Goal: Task Accomplishment & Management: Use online tool/utility

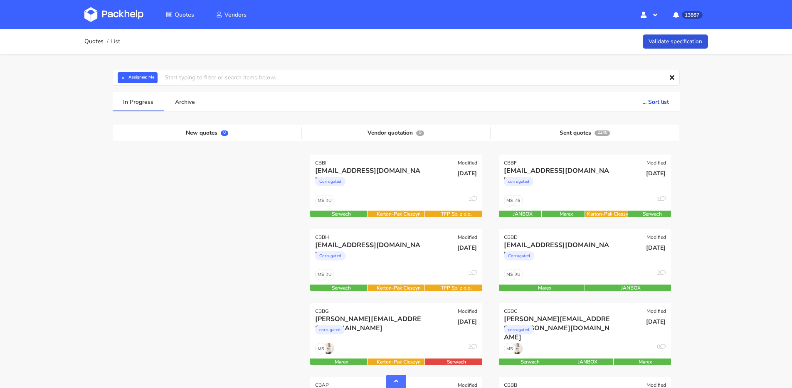
scroll to position [251, 0]
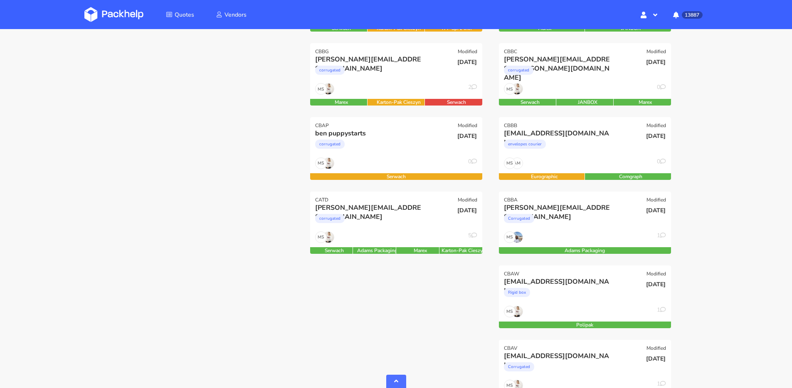
scroll to position [262, 0]
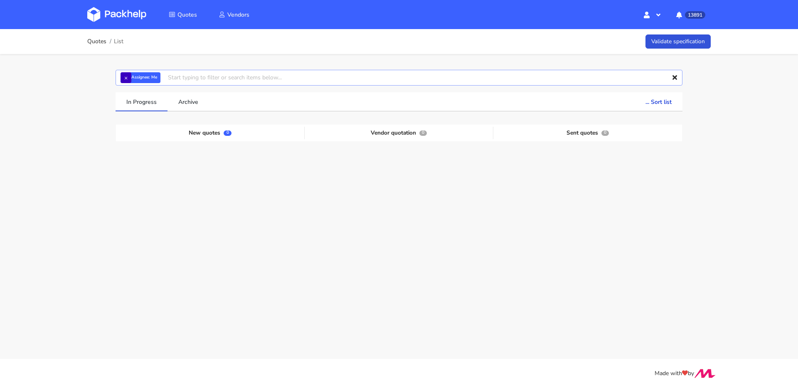
click at [128, 72] on input "text" at bounding box center [399, 78] width 567 height 16
click at [128, 76] on button "×" at bounding box center [126, 77] width 11 height 11
click at [129, 76] on input "text" at bounding box center [399, 78] width 567 height 16
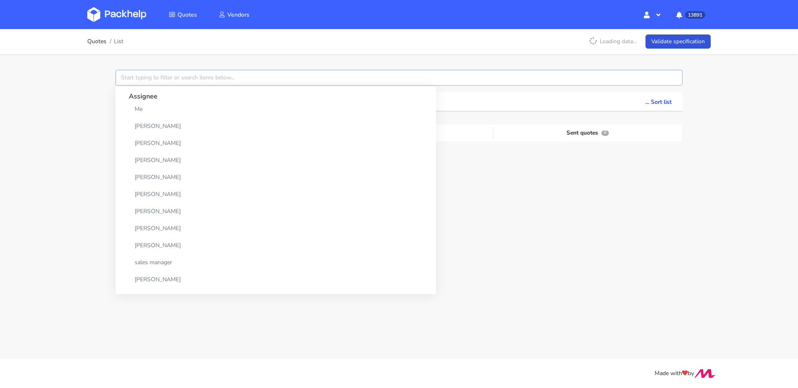
type input "b"
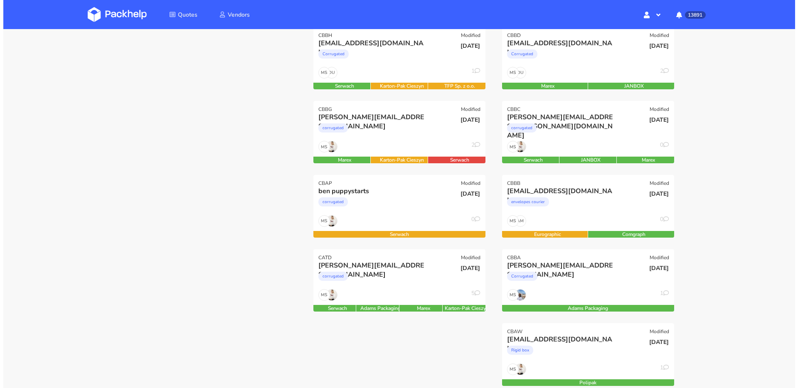
scroll to position [203, 0]
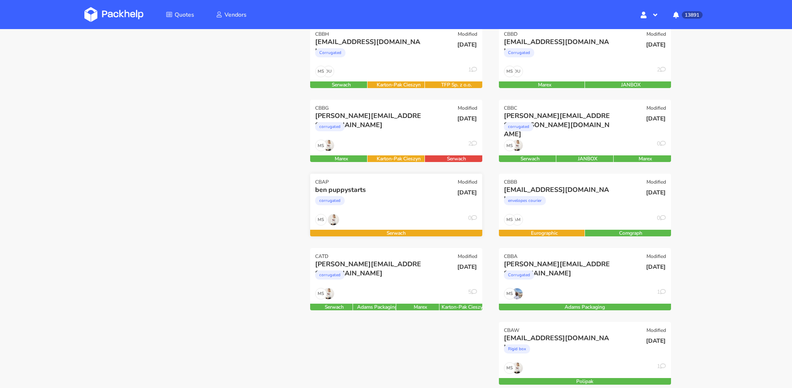
click at [393, 225] on div "MS 0" at bounding box center [396, 222] width 172 height 16
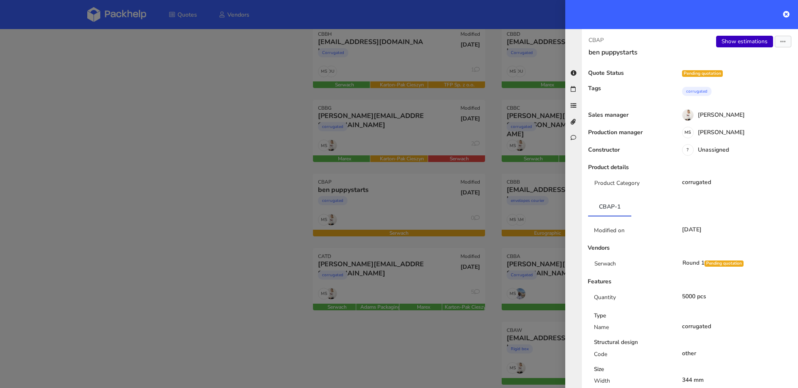
click at [734, 47] on link "Show estimations" at bounding box center [745, 42] width 57 height 12
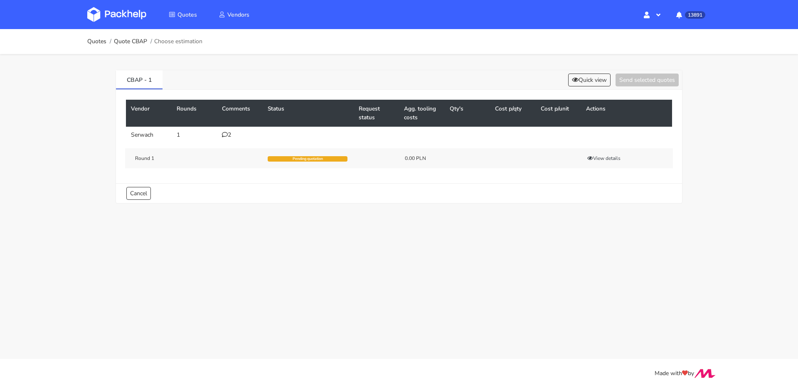
click at [231, 135] on div "2" at bounding box center [240, 135] width 36 height 7
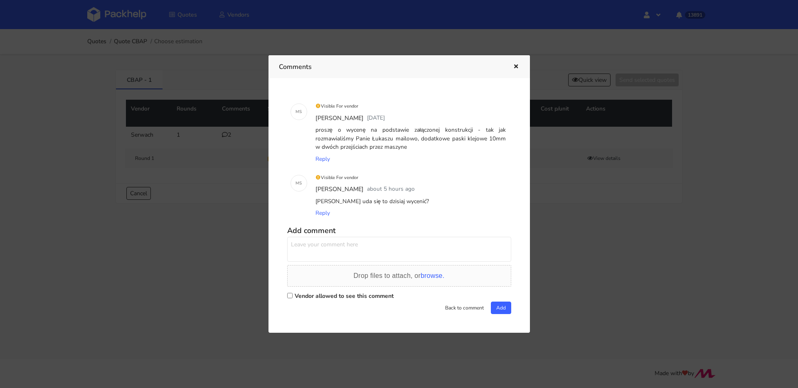
click at [516, 66] on icon "button" at bounding box center [516, 67] width 7 height 6
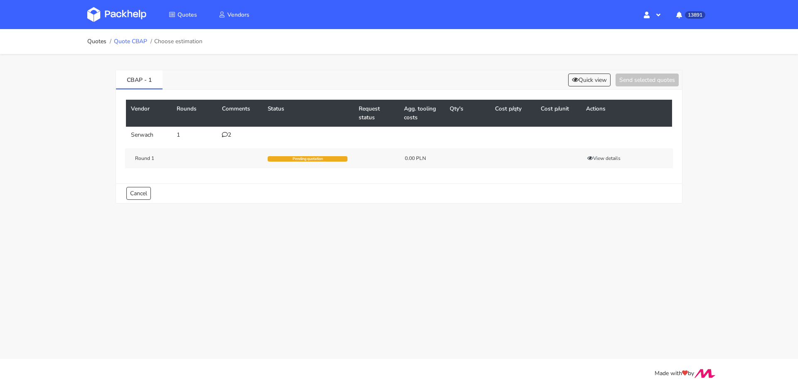
click at [141, 43] on link "Quote CBAP" at bounding box center [130, 41] width 33 height 7
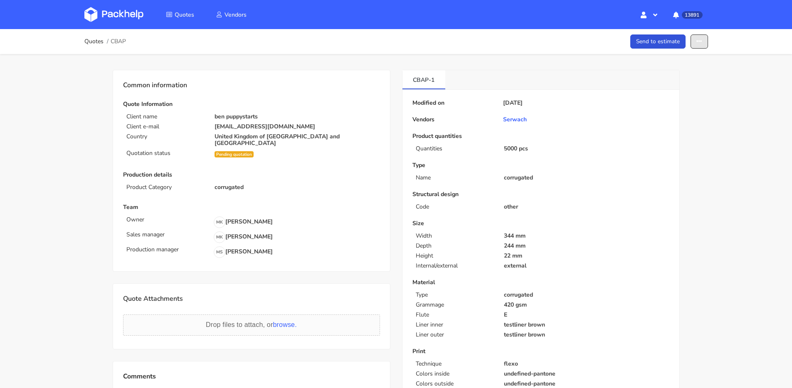
click at [705, 37] on button "button" at bounding box center [699, 42] width 17 height 15
drag, startPoint x: 167, startPoint y: 92, endPoint x: 174, endPoint y: 95, distance: 7.6
click at [167, 92] on div "Common information Quote Information Client name ben puppystarts Client e-mail …" at bounding box center [251, 170] width 257 height 181
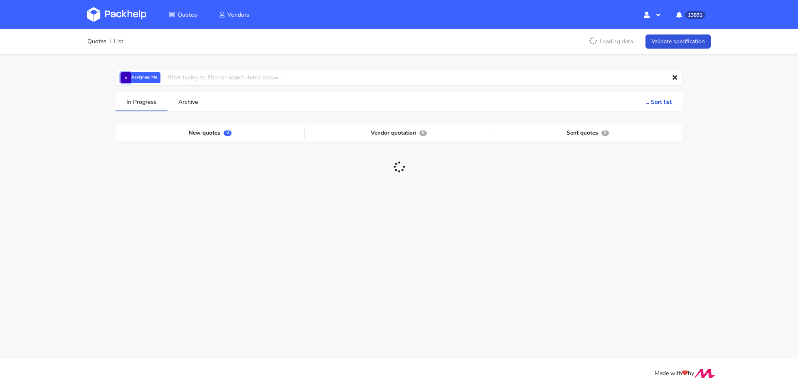
click at [128, 75] on button "×" at bounding box center [126, 77] width 11 height 11
click at [128, 75] on input "text" at bounding box center [399, 78] width 567 height 16
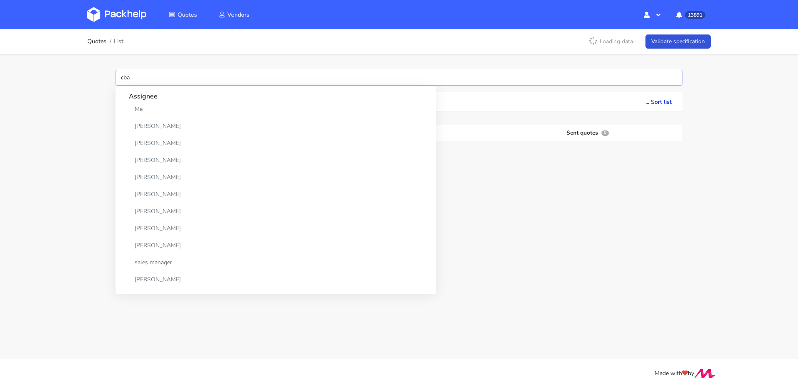
type input "cbab"
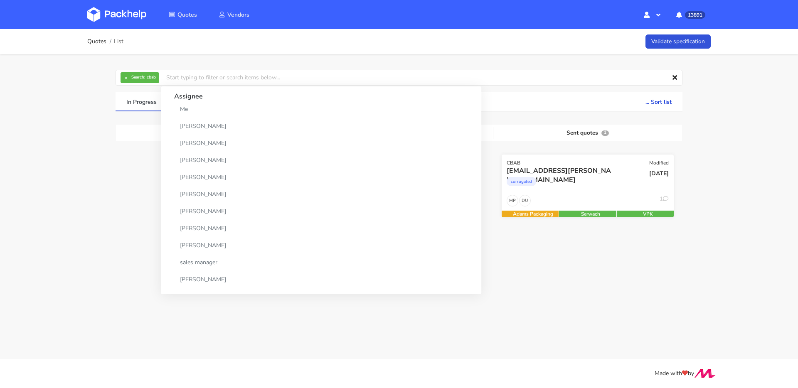
click at [607, 181] on div "corrugated" at bounding box center [562, 183] width 110 height 17
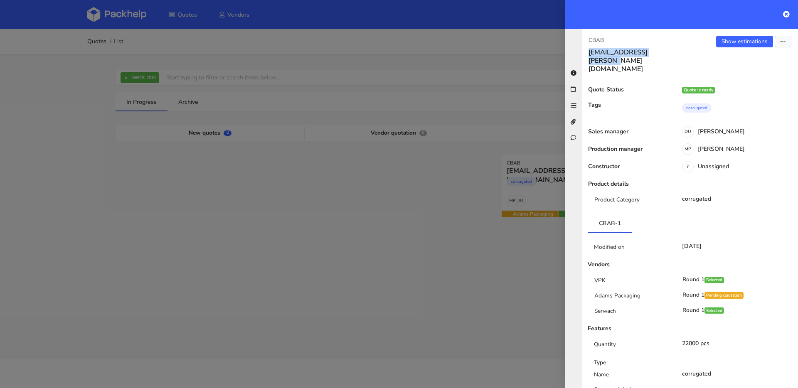
drag, startPoint x: 665, startPoint y: 54, endPoint x: 580, endPoint y: 52, distance: 84.9
click at [580, 52] on div "CBAB sven.klein@true-skin.de Show estimations View quote Edit quote Missing dat…" at bounding box center [682, 208] width 233 height 359
copy h3 "[EMAIL_ADDRESS][PERSON_NAME][DOMAIN_NAME]"
click at [244, 197] on div at bounding box center [399, 194] width 798 height 388
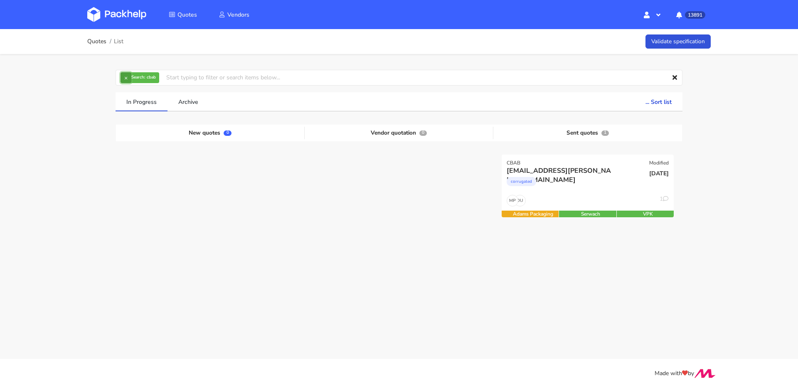
click at [130, 76] on button "×" at bounding box center [126, 77] width 11 height 11
click at [129, 76] on input "text" at bounding box center [399, 78] width 567 height 16
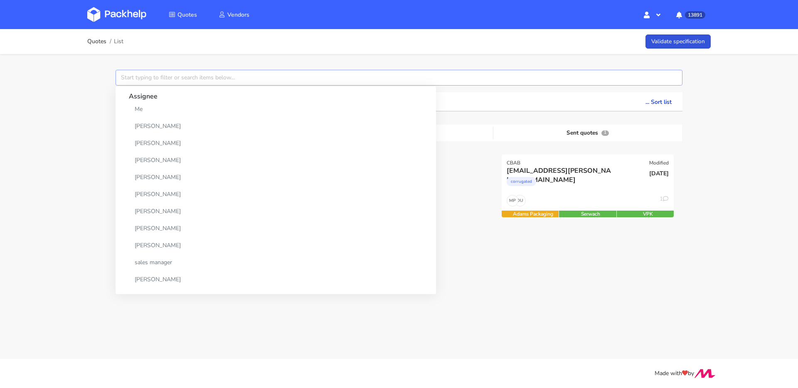
paste input "sven.klein@true-skin.de"
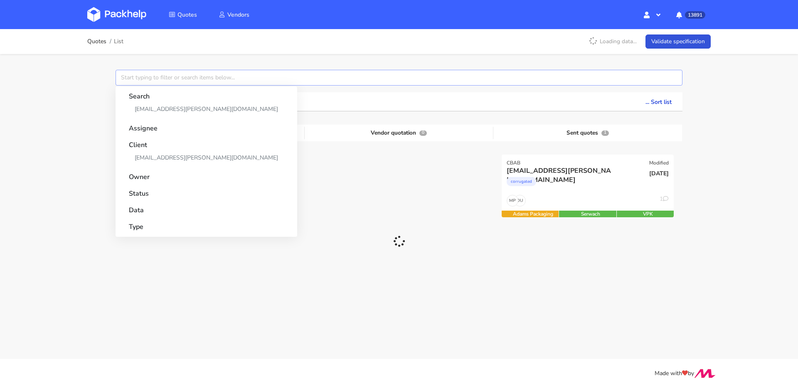
type input "sven.klein@true-skin.de"
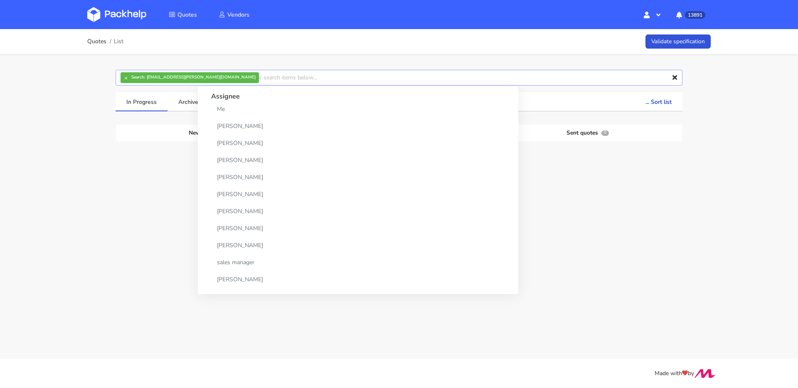
click at [120, 81] on input "text" at bounding box center [399, 78] width 567 height 16
click at [125, 78] on button "×" at bounding box center [126, 77] width 11 height 11
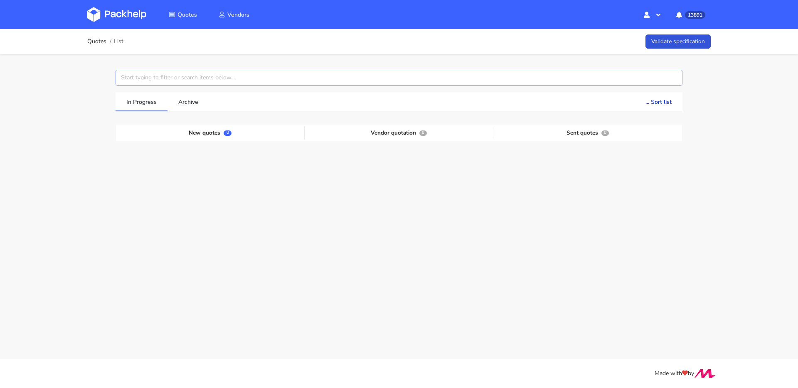
click at [131, 77] on input "text" at bounding box center [399, 78] width 567 height 16
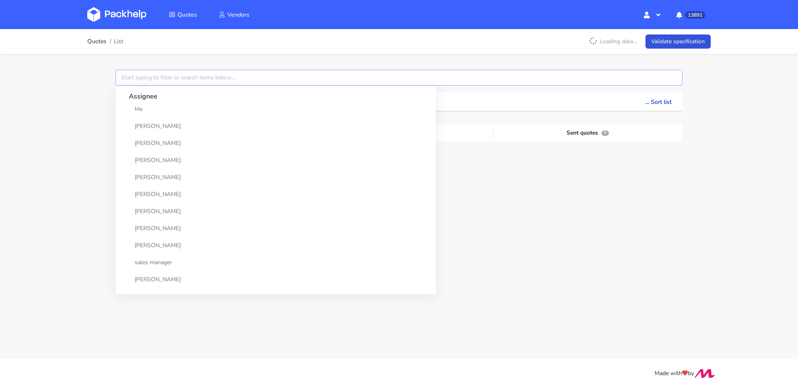
paste input "sven.klein@true-skin.de"
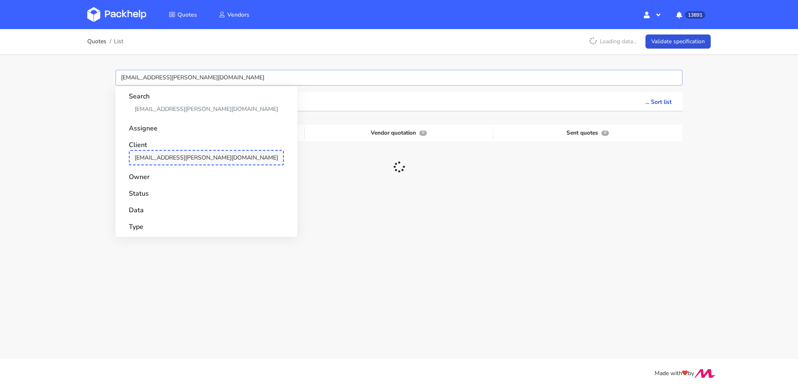
type input "sven.klein@true-skin.de"
click at [162, 155] on link "sven.klein@true-skin.de" at bounding box center [206, 157] width 155 height 15
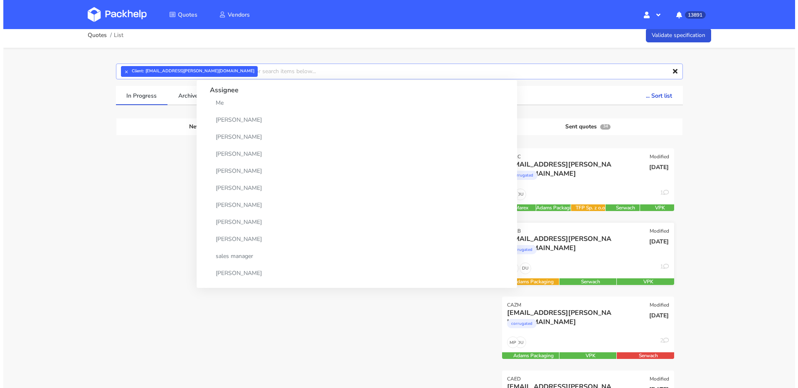
scroll to position [13, 0]
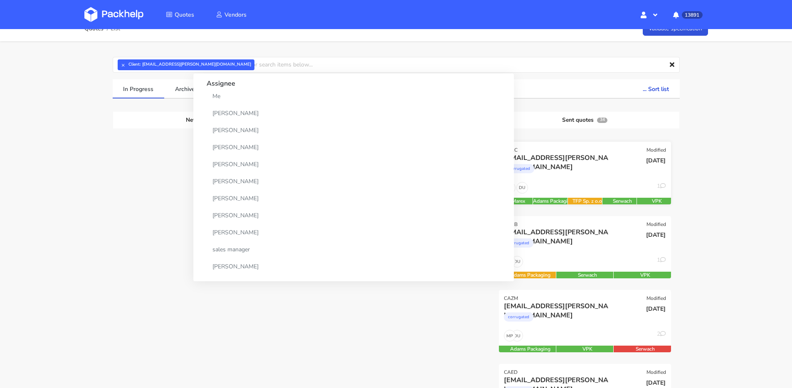
click at [578, 175] on div "Corrugated" at bounding box center [559, 171] width 110 height 17
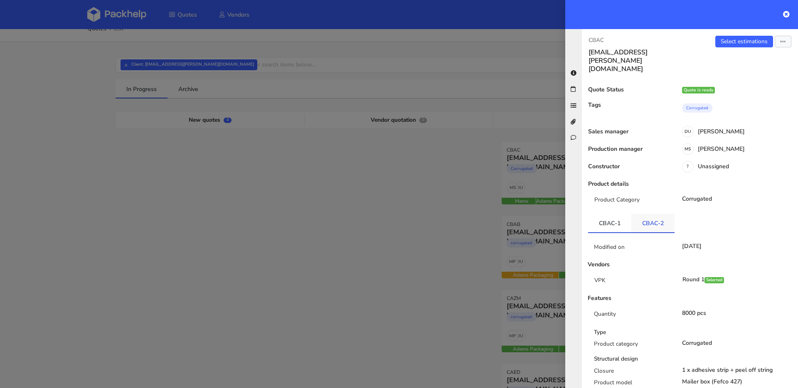
click at [642, 214] on link "CBAC-2" at bounding box center [653, 223] width 43 height 18
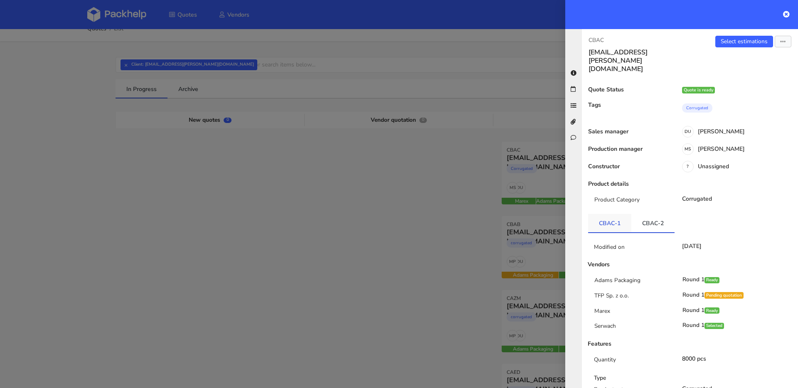
click at [611, 214] on link "CBAC-1" at bounding box center [609, 223] width 43 height 18
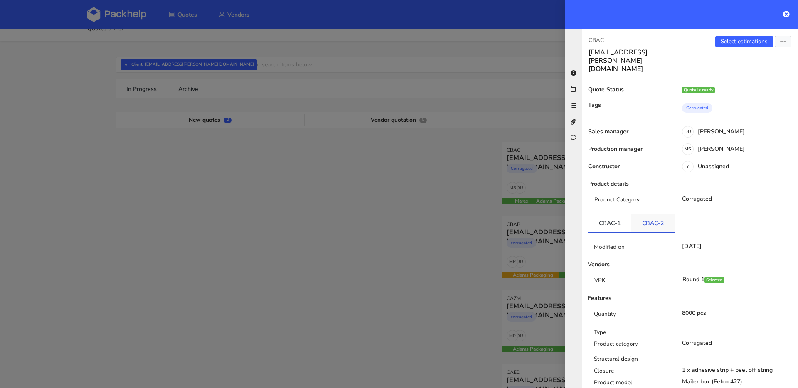
click at [653, 214] on link "CBAC-2" at bounding box center [653, 223] width 43 height 18
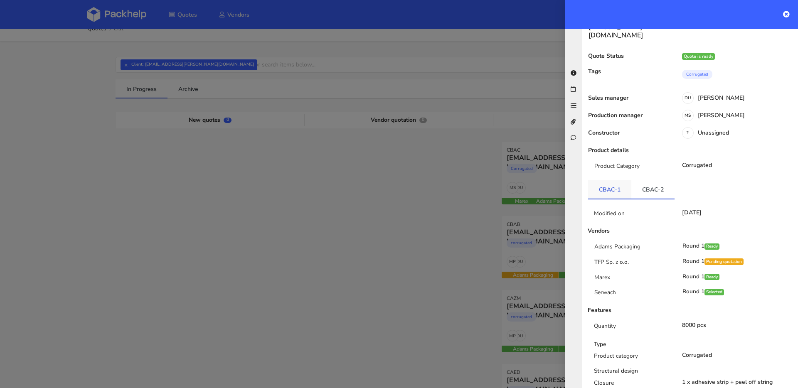
scroll to position [91, 0]
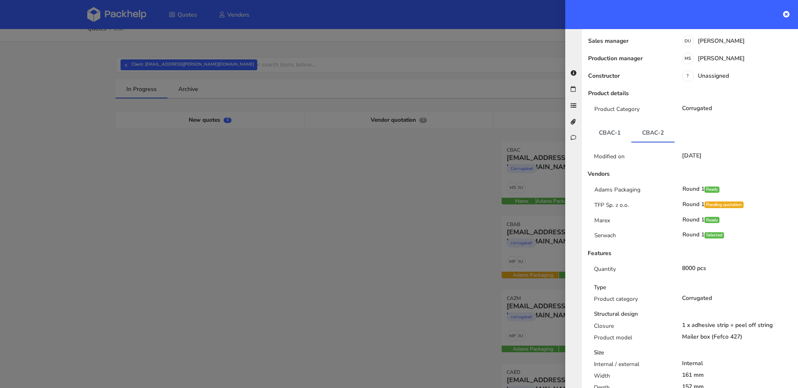
click at [476, 161] on div at bounding box center [399, 194] width 798 height 388
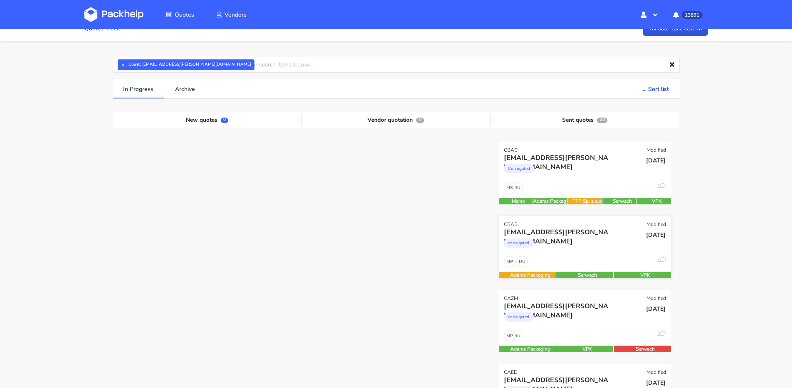
click at [545, 243] on div "corrugated" at bounding box center [559, 245] width 110 height 17
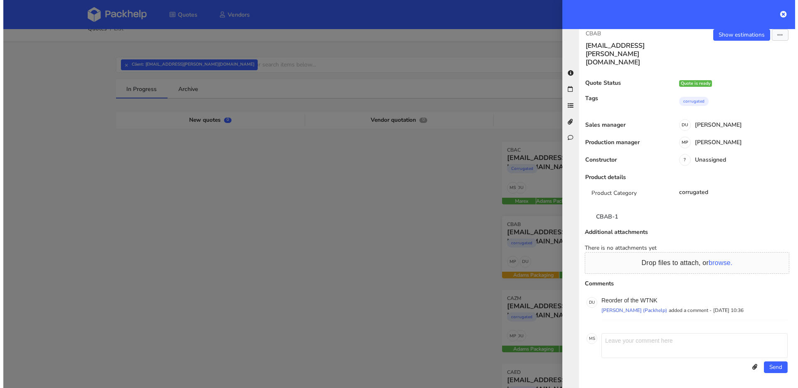
scroll to position [0, 0]
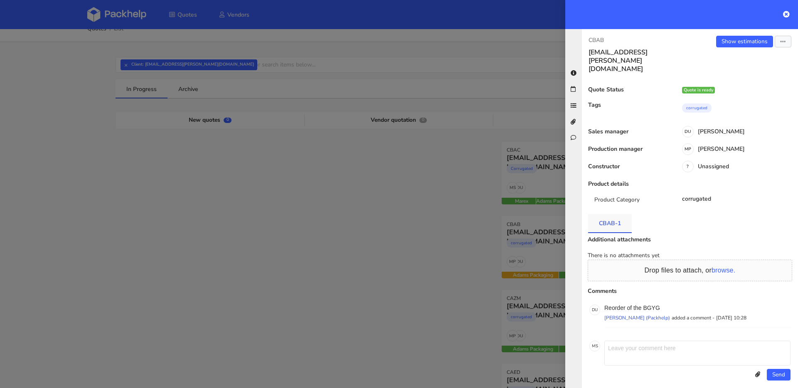
click at [616, 214] on link "CBAB-1" at bounding box center [610, 223] width 44 height 18
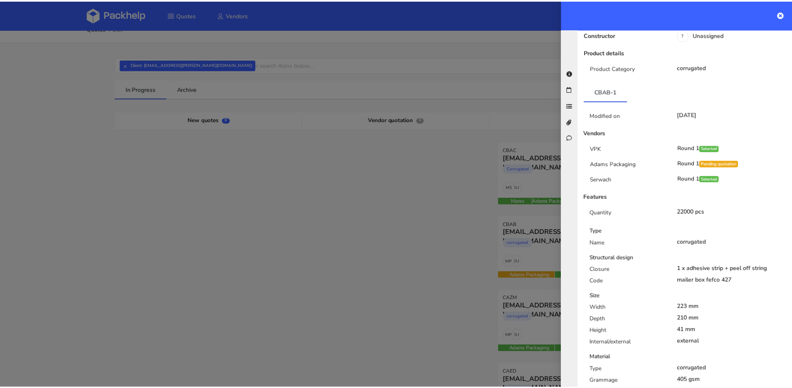
scroll to position [132, 0]
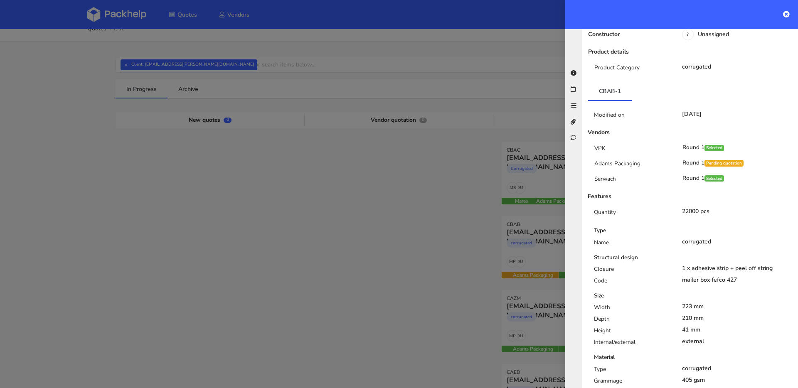
click at [519, 249] on div at bounding box center [399, 194] width 798 height 388
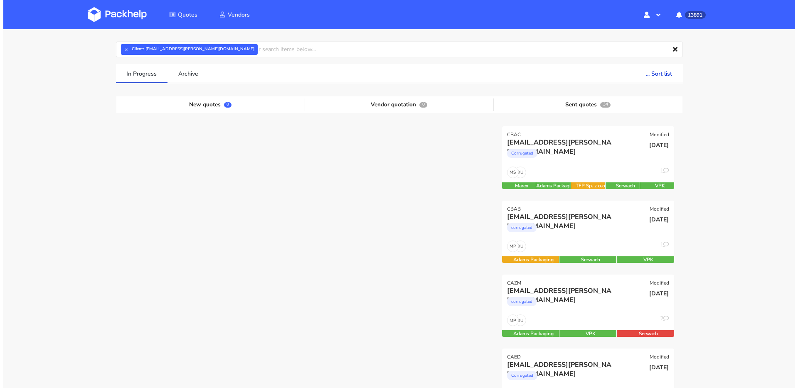
scroll to position [86, 0]
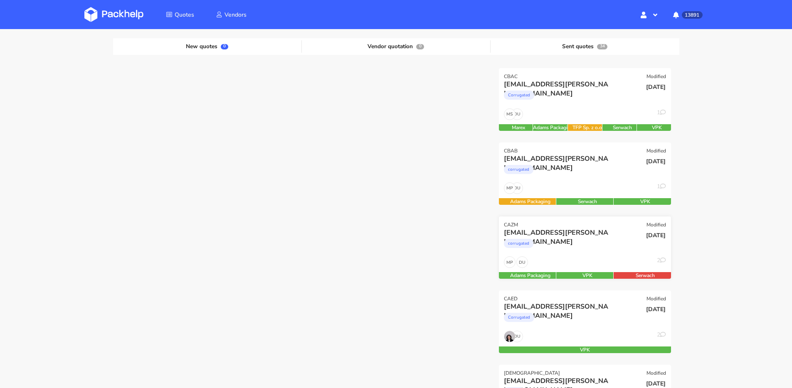
click at [606, 255] on div "sven.klein@true-skin.de corrugated" at bounding box center [556, 242] width 116 height 28
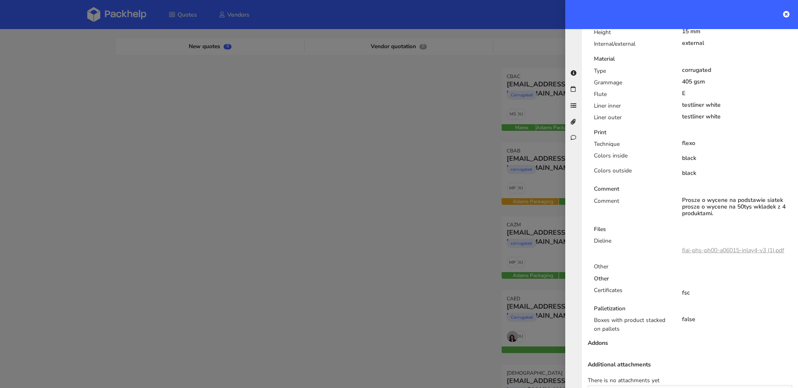
scroll to position [420, 0]
click at [700, 246] on link "fiai-phs-ph00-a06015-inlay4-v3 (1).pdf" at bounding box center [733, 250] width 102 height 8
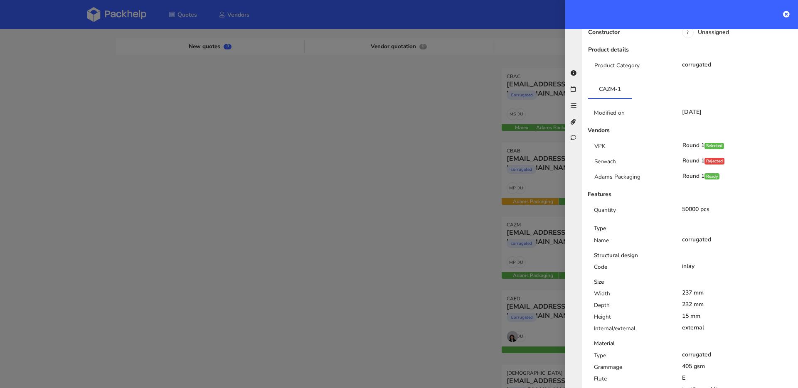
scroll to position [0, 0]
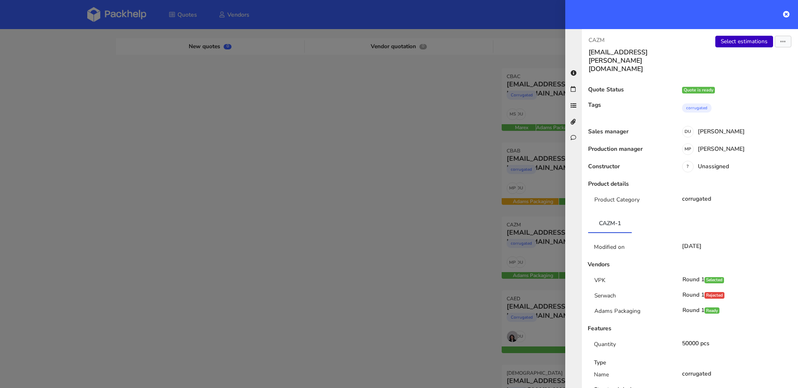
click at [737, 43] on link "Select estimations" at bounding box center [745, 42] width 58 height 12
click at [410, 125] on div at bounding box center [399, 194] width 798 height 388
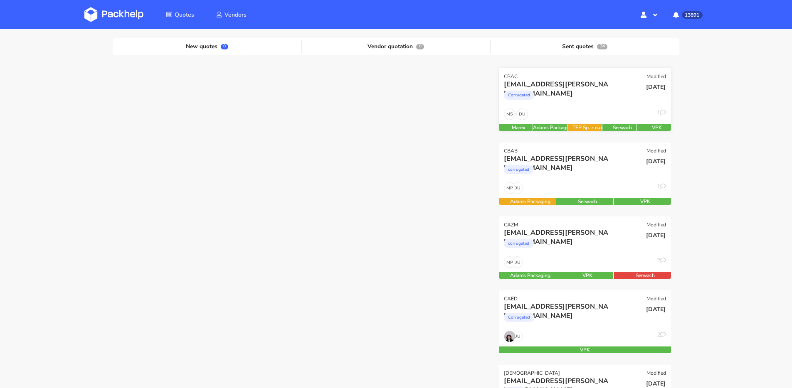
click at [571, 99] on div "Corrugated" at bounding box center [559, 97] width 110 height 17
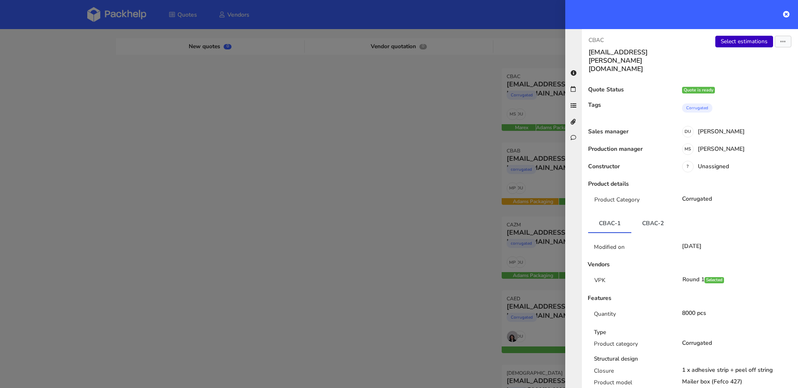
click at [746, 43] on link "Select estimations" at bounding box center [745, 42] width 58 height 12
click at [470, 172] on div at bounding box center [399, 194] width 798 height 388
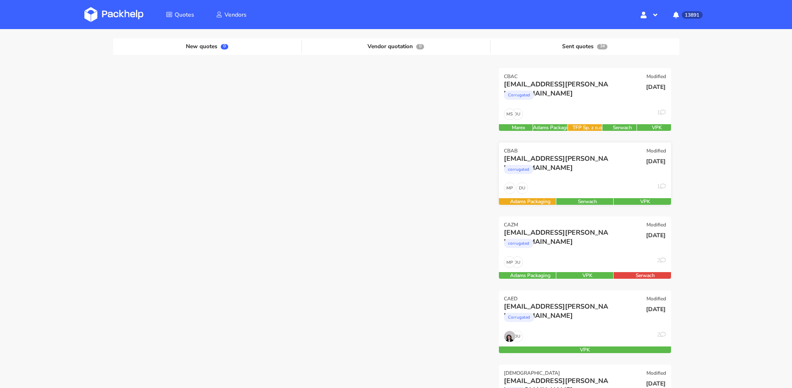
click at [566, 166] on div "corrugated" at bounding box center [559, 171] width 110 height 17
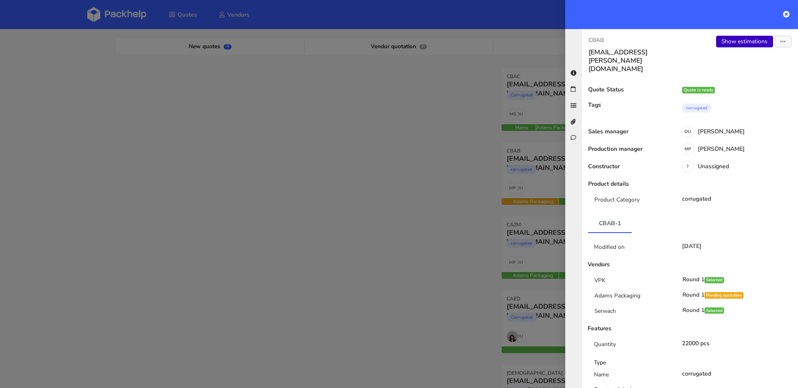
click at [731, 39] on link "Show estimations" at bounding box center [745, 42] width 57 height 12
click at [368, 103] on div at bounding box center [399, 194] width 798 height 388
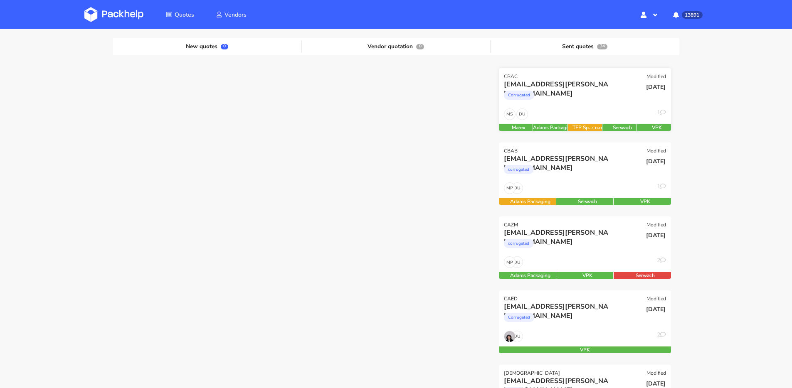
click at [571, 110] on div "DU MS 1" at bounding box center [585, 117] width 172 height 16
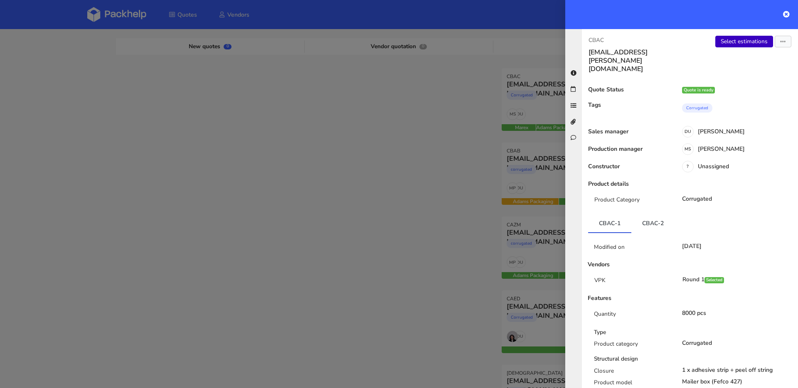
click at [732, 39] on link "Select estimations" at bounding box center [745, 42] width 58 height 12
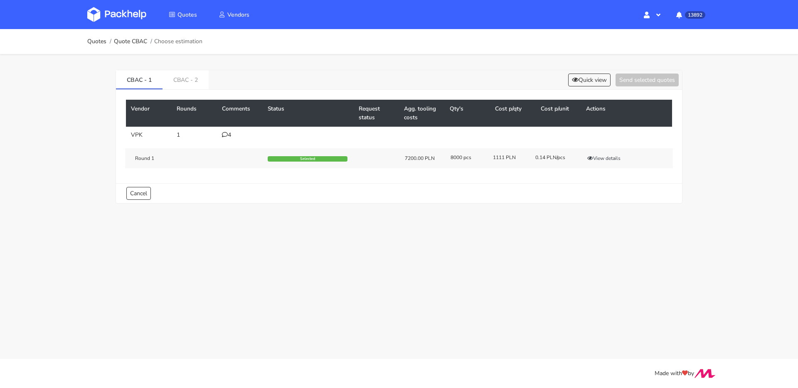
click at [603, 73] on div "CBAC - 1 CBAC - 2 Quick view Send selected quotes" at bounding box center [399, 80] width 566 height 20
click at [597, 80] on button "Quick view" at bounding box center [589, 80] width 42 height 13
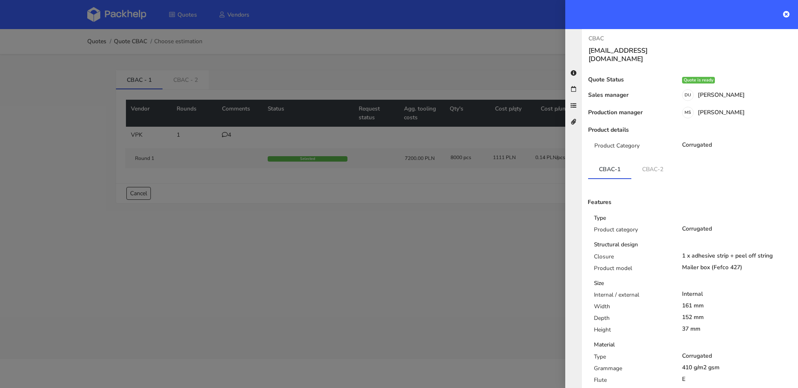
scroll to position [131, 0]
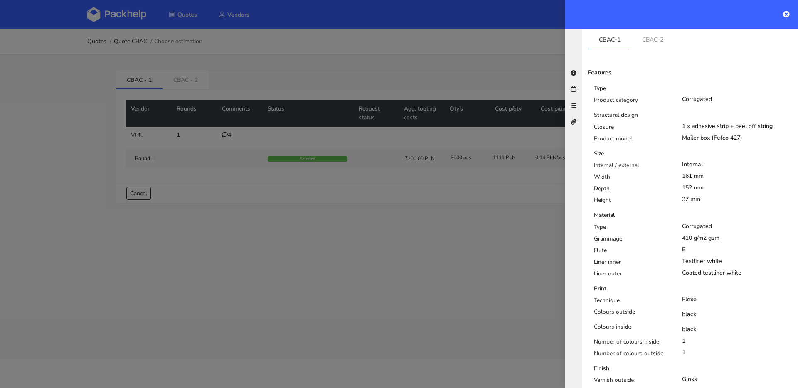
click at [234, 134] on div at bounding box center [399, 194] width 798 height 388
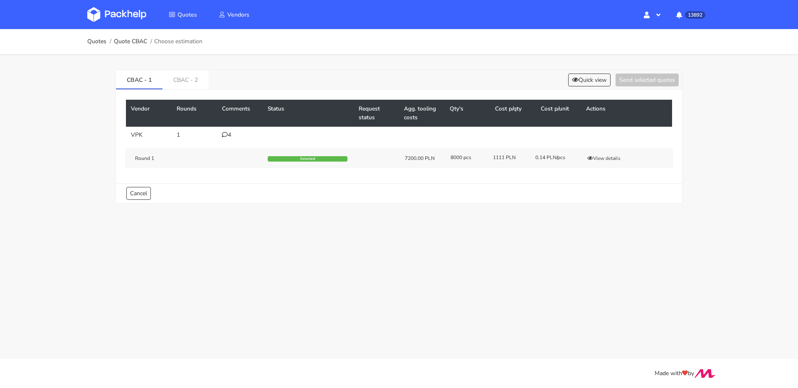
click at [232, 134] on div "4" at bounding box center [240, 135] width 36 height 7
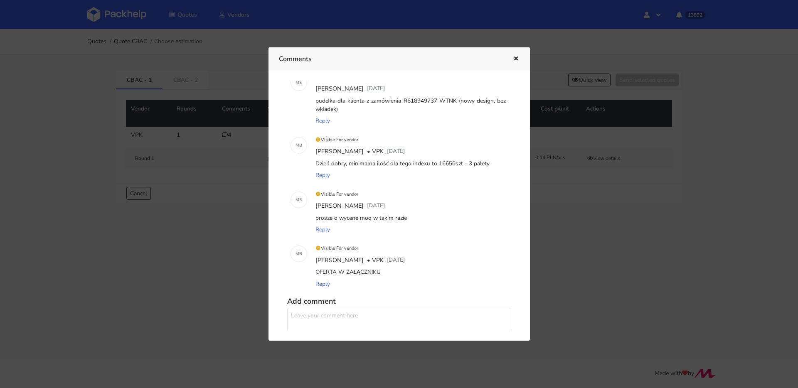
scroll to position [0, 0]
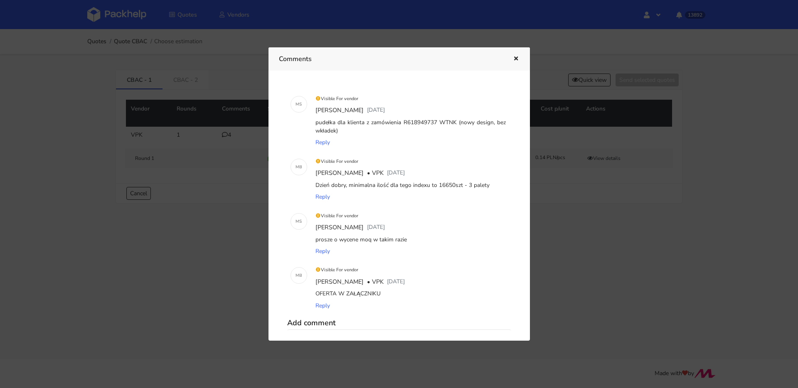
click at [516, 57] on icon "button" at bounding box center [516, 59] width 7 height 6
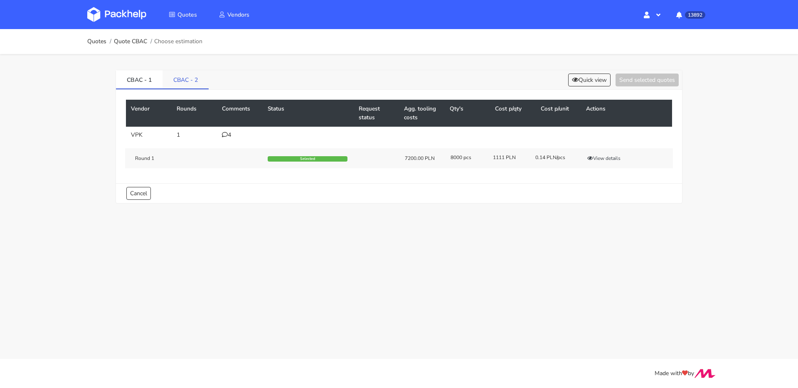
click at [178, 74] on link "CBAC - 2" at bounding box center [186, 79] width 46 height 18
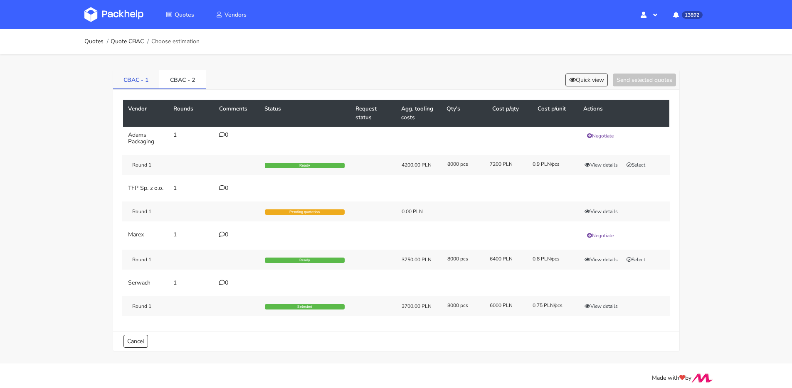
click at [148, 82] on link "CBAC - 1" at bounding box center [136, 79] width 47 height 18
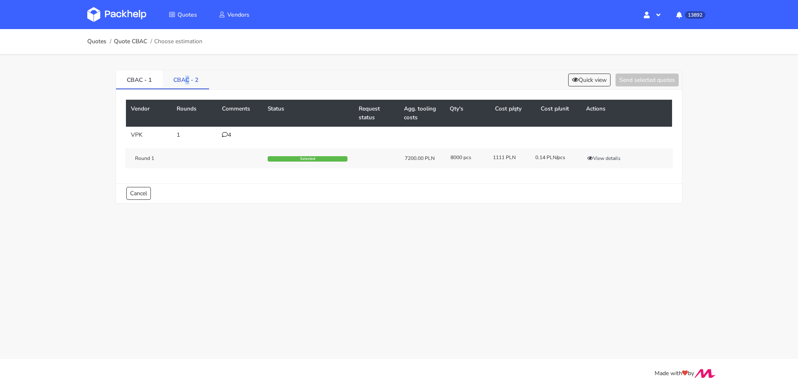
click at [187, 84] on link "CBAC - 2" at bounding box center [186, 79] width 47 height 18
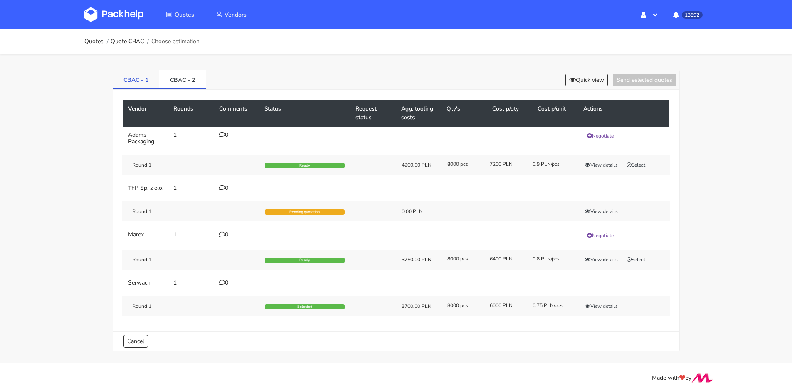
click at [141, 83] on link "CBAC - 1" at bounding box center [136, 79] width 47 height 18
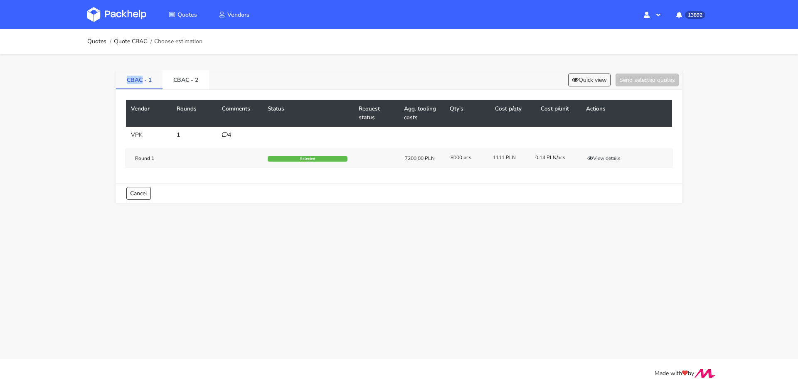
drag, startPoint x: 126, startPoint y: 80, endPoint x: 143, endPoint y: 82, distance: 16.7
click at [143, 82] on link "CBAC - 1" at bounding box center [139, 79] width 47 height 18
copy link "CBAC"
click at [227, 134] on icon at bounding box center [225, 135] width 6 height 6
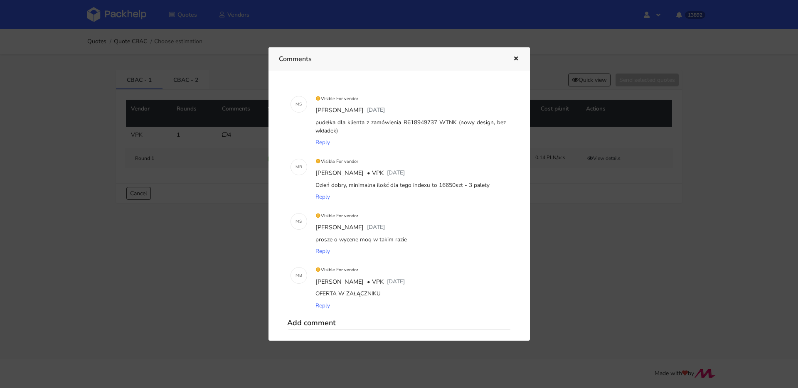
drag, startPoint x: 437, startPoint y: 185, endPoint x: 489, endPoint y: 185, distance: 52.4
click at [489, 185] on div "Dzień dobry, minimalna ilość dla tego indexu to 16650szt - 3 palety" at bounding box center [411, 186] width 194 height 12
copy div "16650szt - 3 palety"
click at [209, 294] on div at bounding box center [399, 194] width 798 height 388
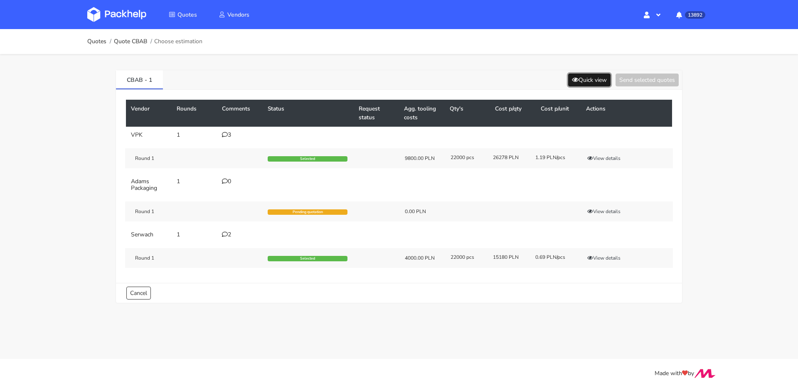
click at [576, 81] on button "Quick view" at bounding box center [589, 80] width 42 height 13
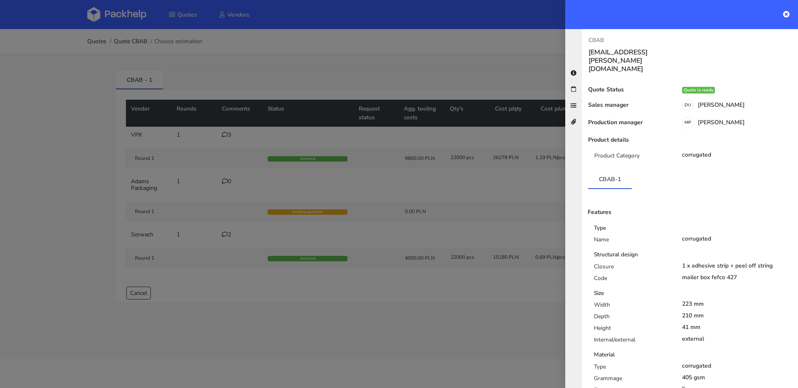
click at [409, 173] on div at bounding box center [399, 194] width 798 height 388
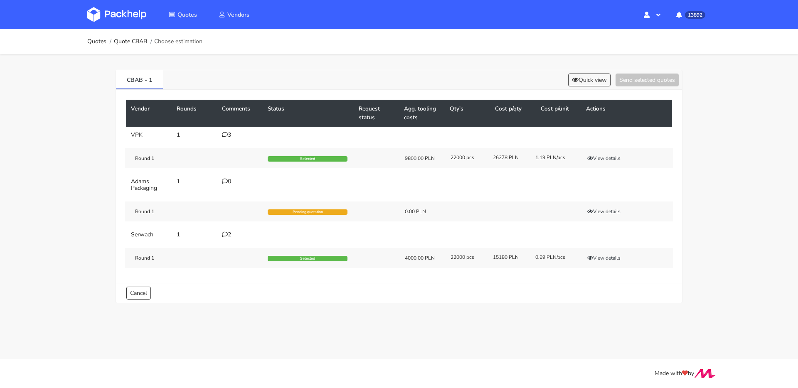
click at [232, 133] on div "3" at bounding box center [240, 135] width 36 height 7
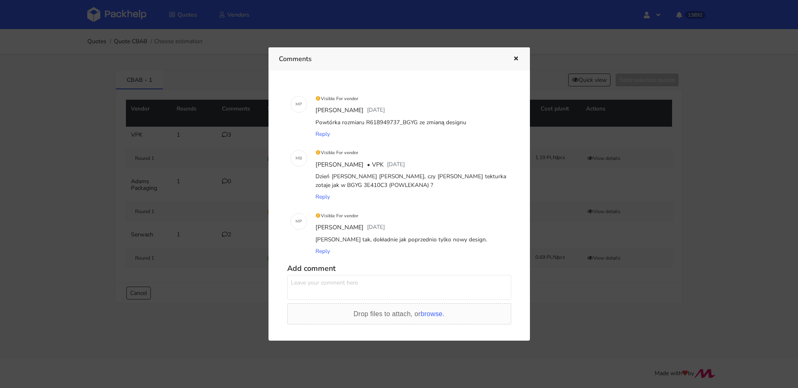
click at [204, 177] on div at bounding box center [399, 194] width 798 height 388
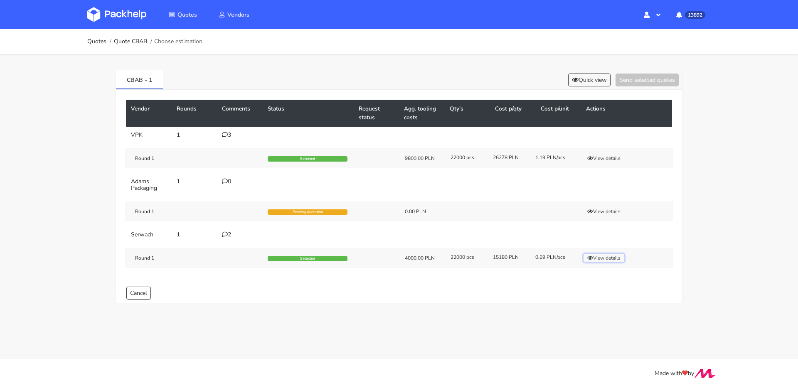
click at [605, 256] on button "View details" at bounding box center [604, 258] width 41 height 8
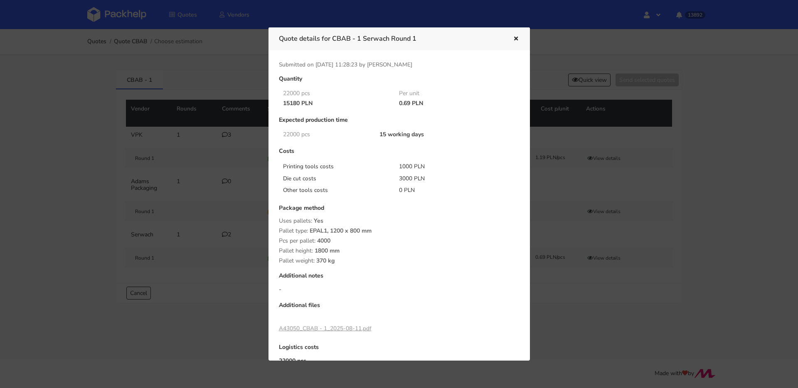
click at [604, 255] on div at bounding box center [399, 194] width 798 height 388
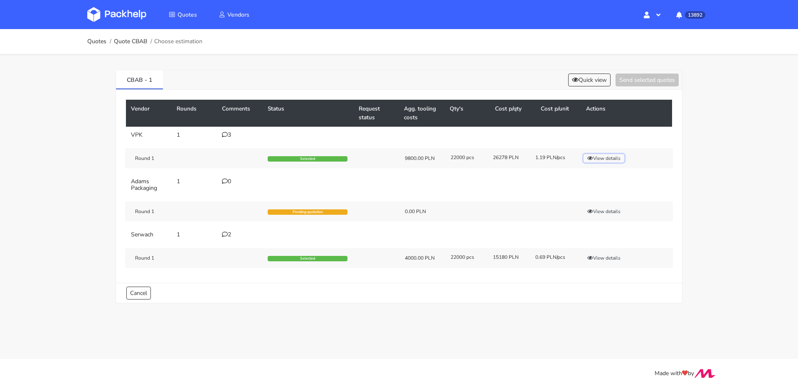
click at [601, 154] on button "View details" at bounding box center [604, 158] width 41 height 8
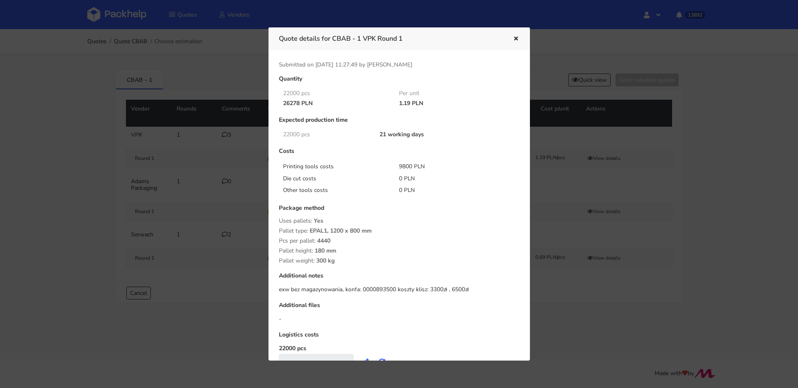
click at [591, 164] on div at bounding box center [399, 194] width 798 height 388
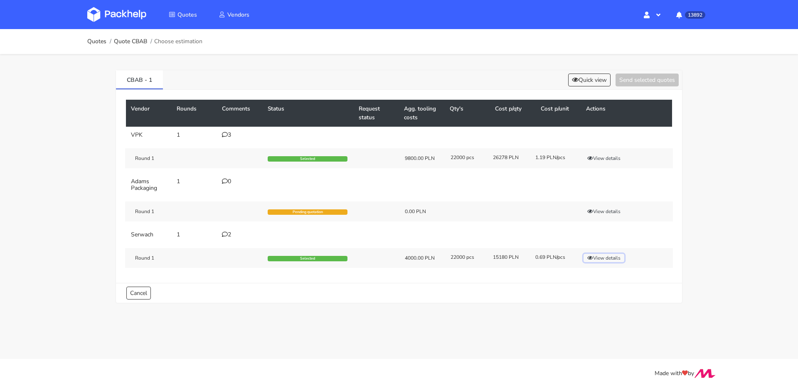
click at [612, 255] on button "View details" at bounding box center [604, 258] width 41 height 8
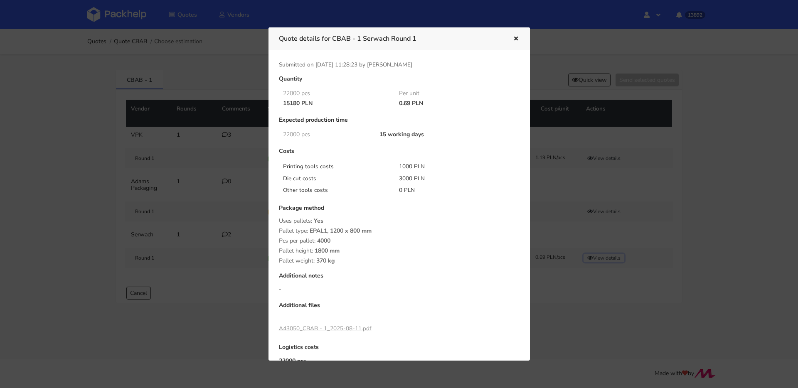
scroll to position [47, 0]
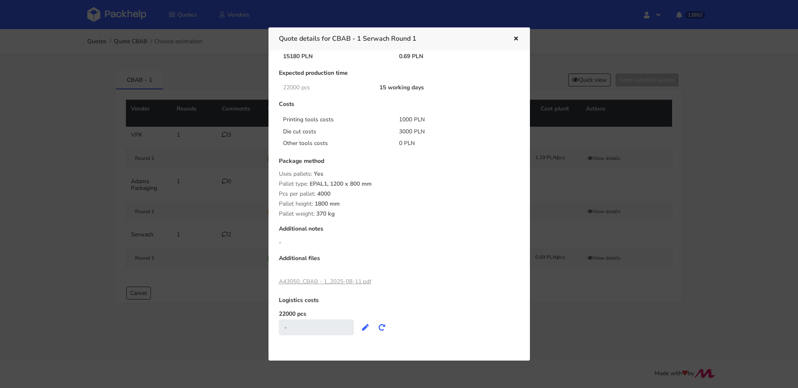
click at [334, 282] on link "A43050_CBAB - 1_2025-08-11.pdf" at bounding box center [325, 282] width 93 height 8
click at [217, 137] on div at bounding box center [399, 194] width 798 height 388
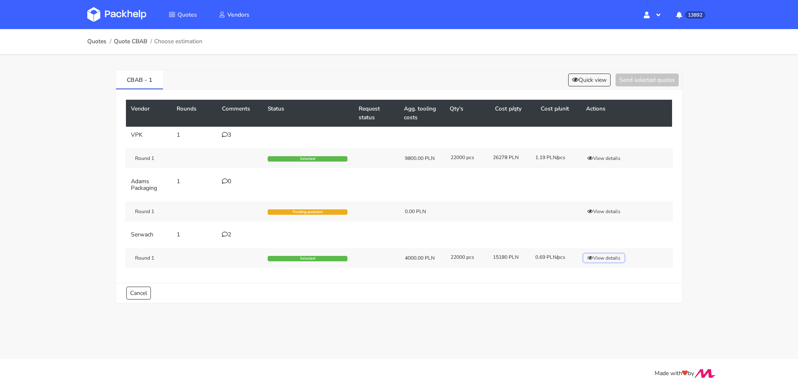
click at [605, 258] on button "View details" at bounding box center [604, 258] width 41 height 8
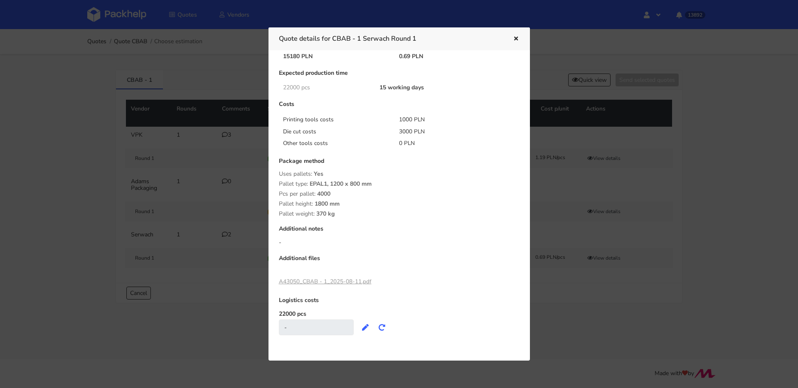
click at [605, 258] on div at bounding box center [399, 194] width 798 height 388
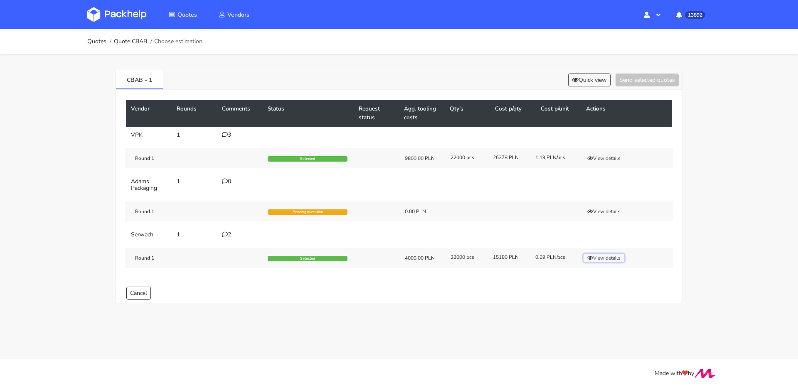
click at [605, 258] on button "View details" at bounding box center [604, 258] width 41 height 8
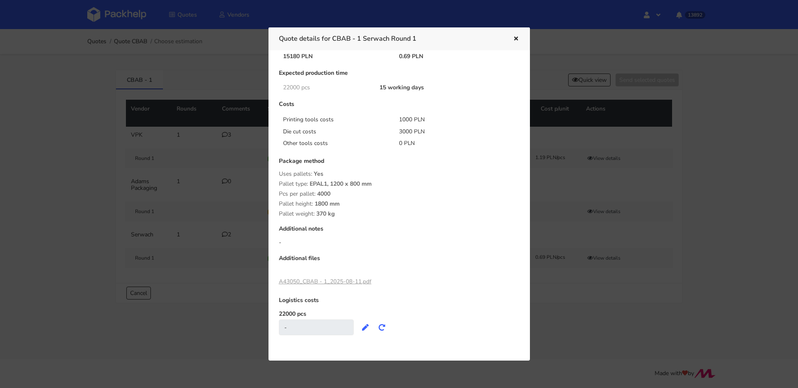
click at [516, 36] on icon "button" at bounding box center [516, 39] width 7 height 6
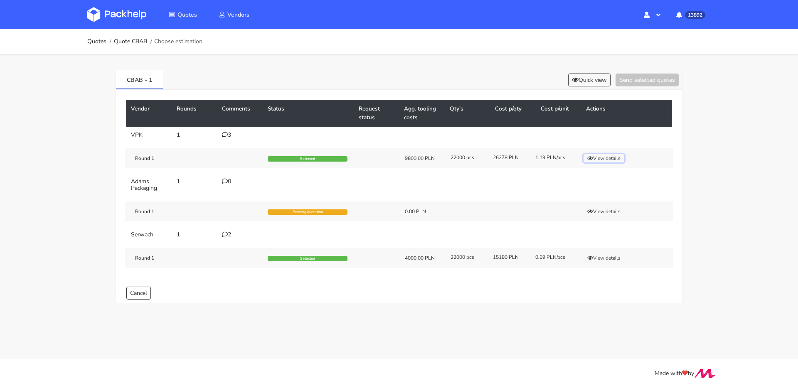
click at [605, 156] on button "View details" at bounding box center [604, 158] width 41 height 8
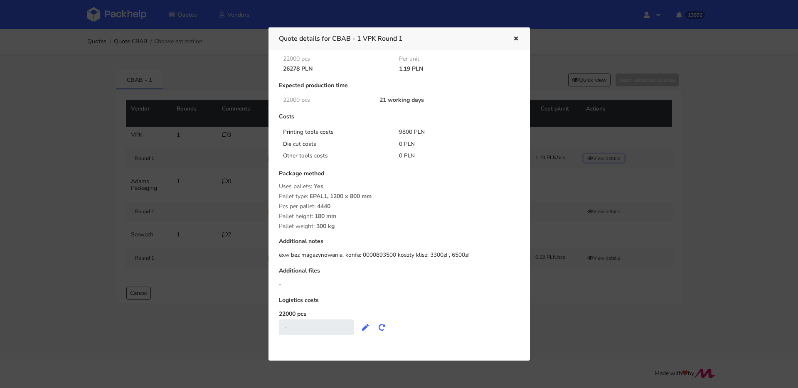
scroll to position [35, 0]
click at [513, 40] on icon "button" at bounding box center [516, 39] width 7 height 6
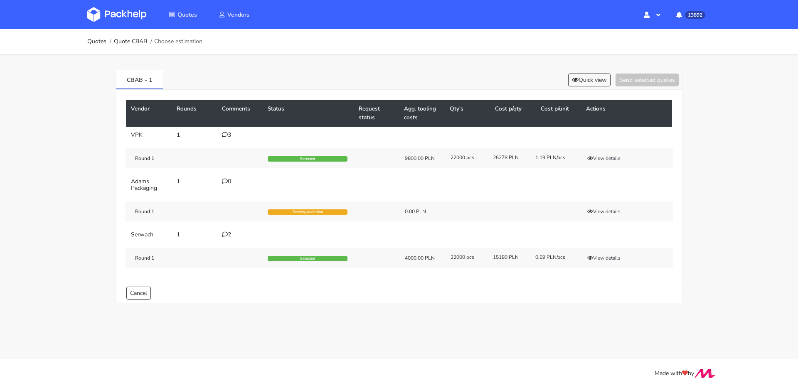
click at [592, 87] on div "CBAB - 1 Quick view Send selected quotes" at bounding box center [399, 80] width 566 height 20
click at [590, 84] on button "Quick view" at bounding box center [589, 80] width 42 height 13
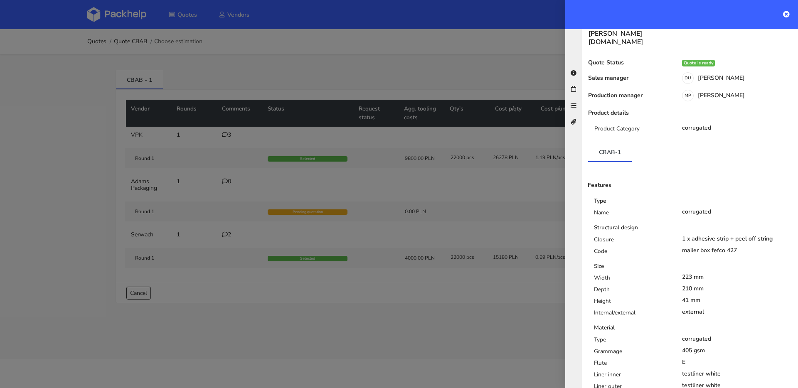
scroll to position [0, 0]
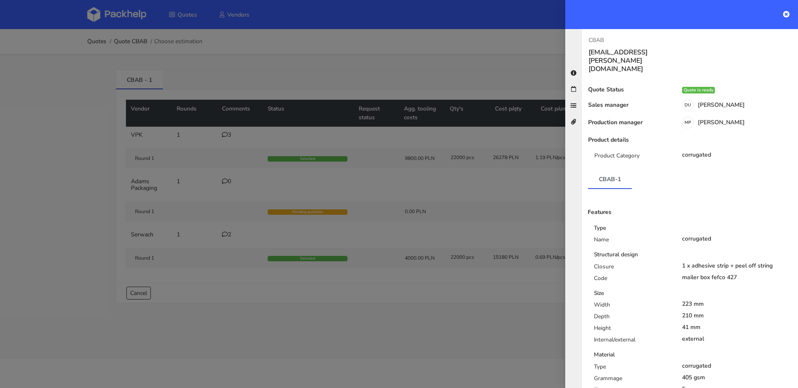
drag, startPoint x: 262, startPoint y: 139, endPoint x: 233, endPoint y: 141, distance: 29.6
click at [262, 139] on div at bounding box center [399, 194] width 798 height 388
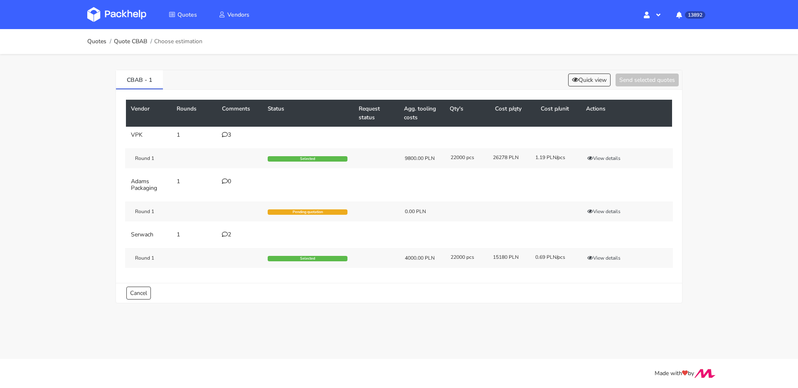
click at [229, 133] on div "3" at bounding box center [240, 135] width 36 height 7
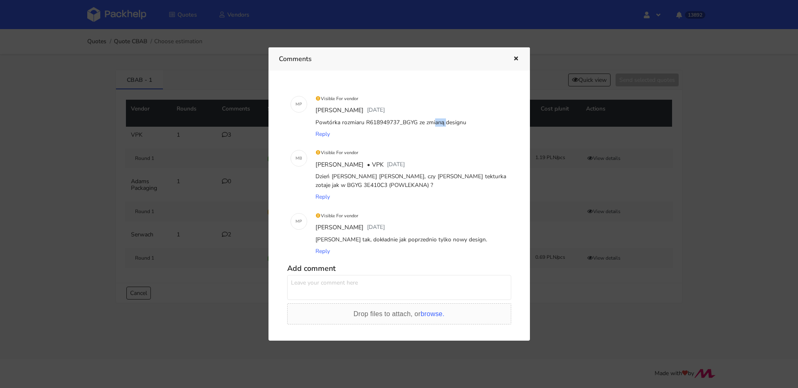
drag, startPoint x: 399, startPoint y: 122, endPoint x: 413, endPoint y: 122, distance: 14.1
click at [413, 122] on div "Powtórka rozmiaru R618949737_BGYG ze zmianą designu" at bounding box center [411, 123] width 194 height 12
copy div "BGYG"
click at [515, 58] on icon "button" at bounding box center [516, 59] width 7 height 6
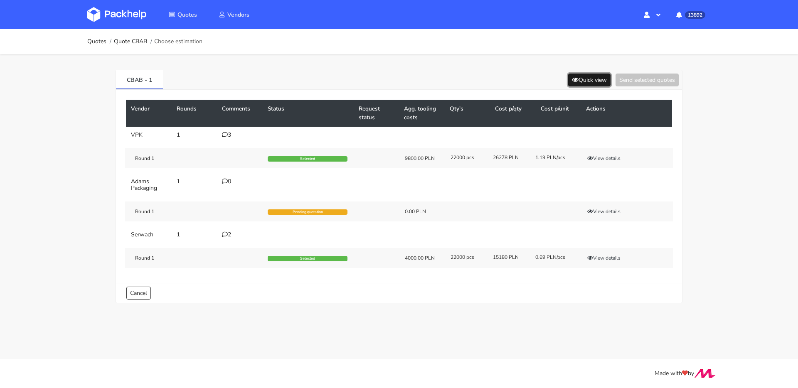
click at [582, 79] on button "Quick view" at bounding box center [589, 80] width 42 height 13
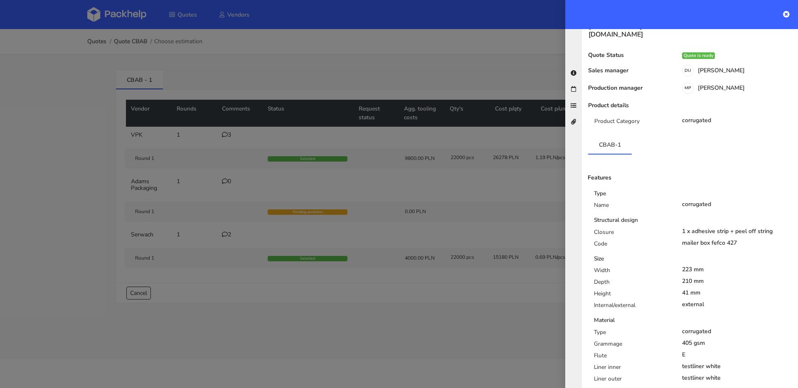
scroll to position [6, 0]
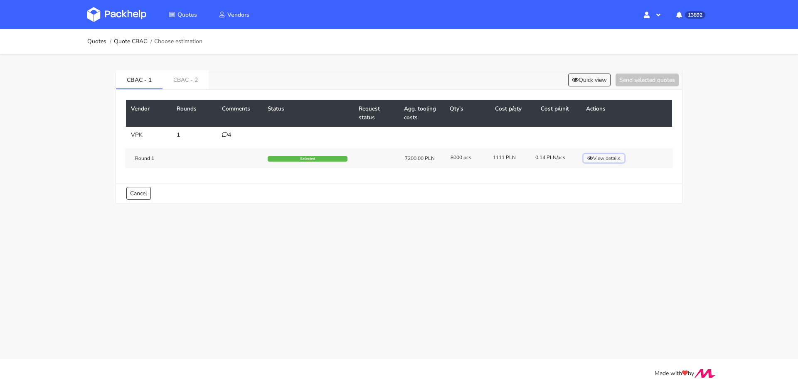
click at [616, 160] on button "View details" at bounding box center [604, 158] width 41 height 8
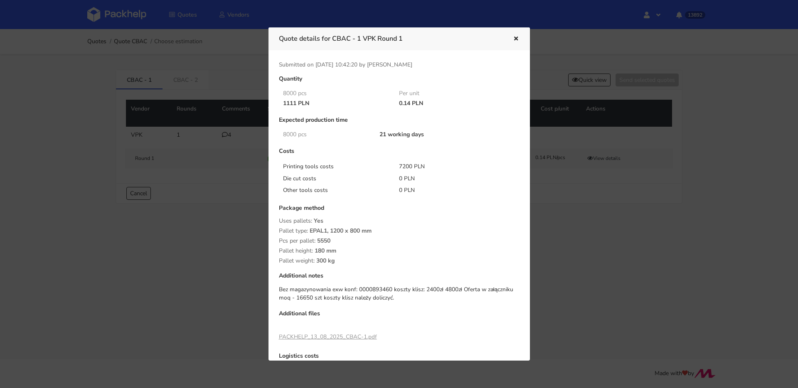
click at [514, 40] on icon "button" at bounding box center [516, 39] width 7 height 6
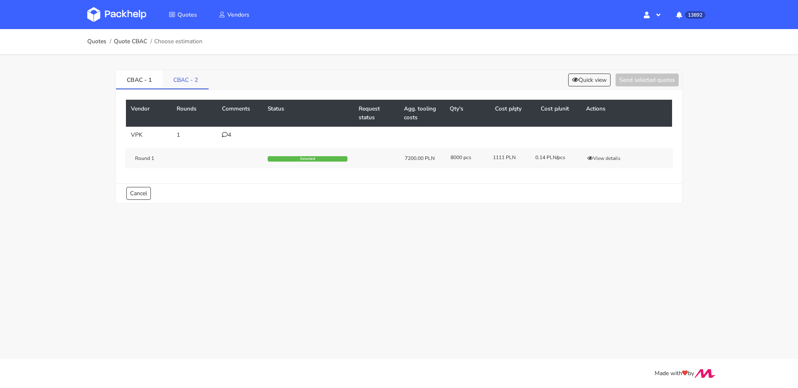
click at [194, 76] on link "CBAC - 2" at bounding box center [186, 79] width 46 height 18
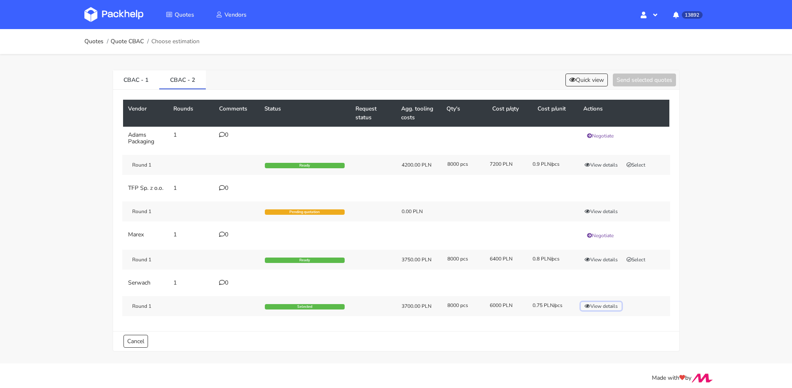
click at [618, 311] on button "View details" at bounding box center [601, 306] width 41 height 8
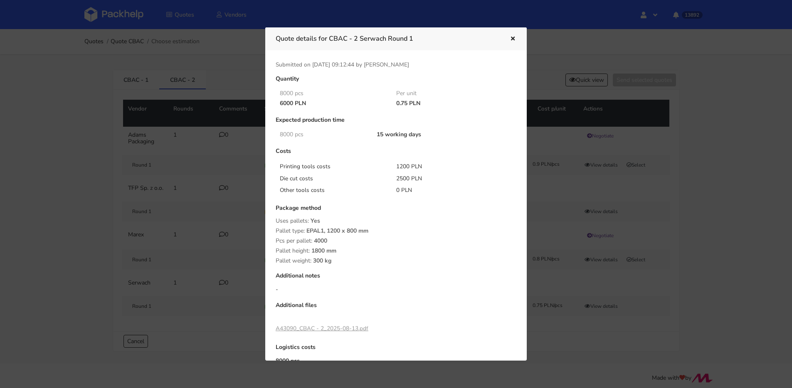
click at [512, 37] on icon "button" at bounding box center [512, 39] width 7 height 6
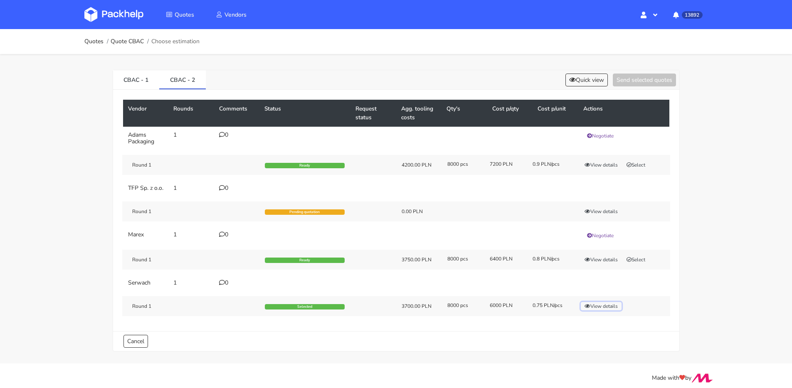
click at [620, 311] on button "View details" at bounding box center [601, 306] width 41 height 8
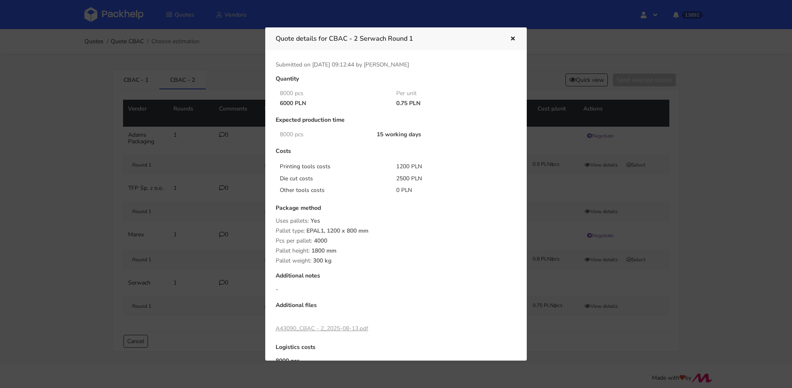
click at [346, 328] on link "A43090_CBAC - 2_2025-08-13.pdf" at bounding box center [322, 329] width 93 height 8
click at [210, 104] on div at bounding box center [396, 194] width 792 height 388
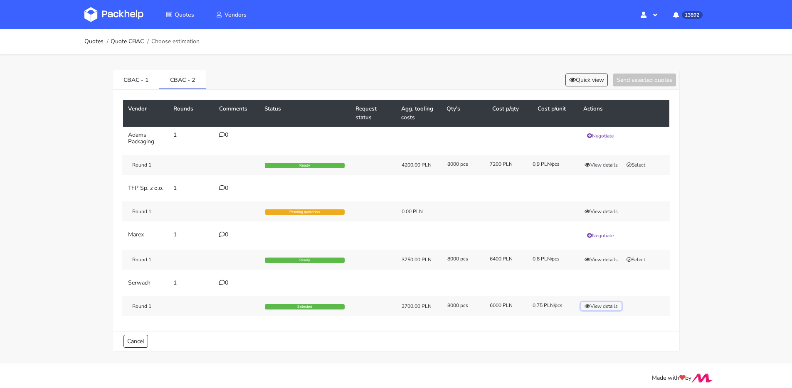
click at [603, 311] on button "View details" at bounding box center [601, 306] width 41 height 8
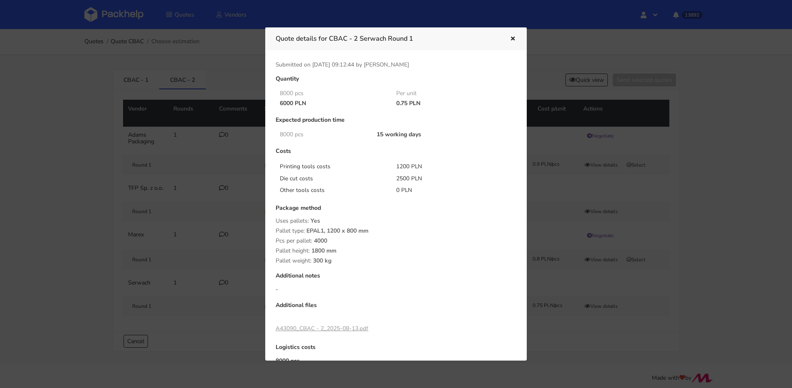
click at [120, 77] on div at bounding box center [396, 194] width 792 height 388
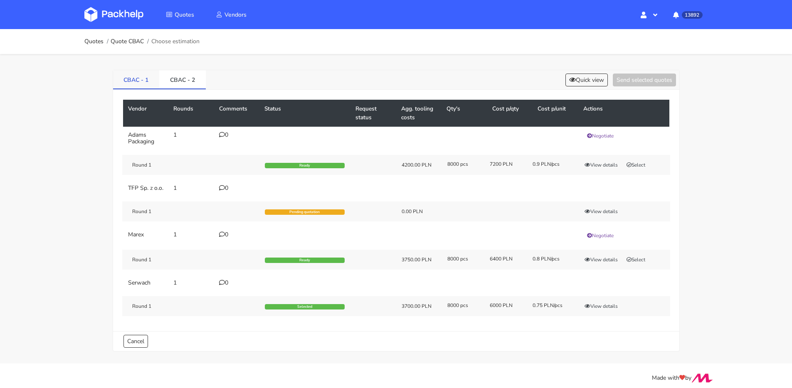
click at [128, 81] on link "CBAC - 1" at bounding box center [136, 79] width 47 height 18
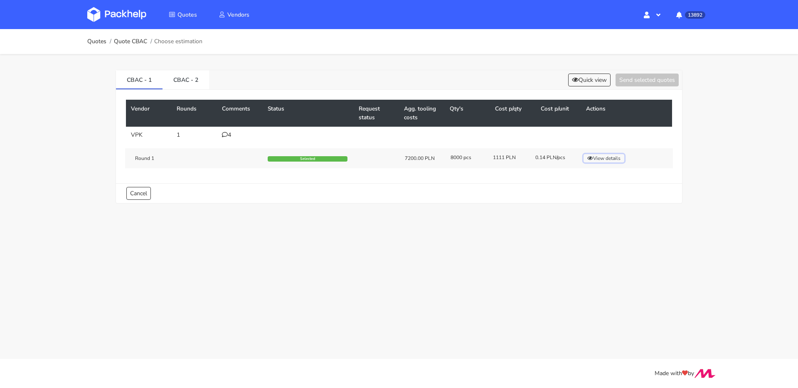
click at [607, 158] on button "View details" at bounding box center [604, 158] width 41 height 8
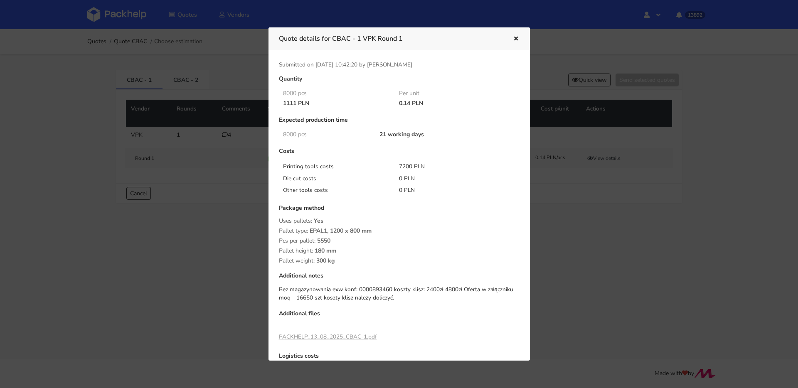
drag, startPoint x: 462, startPoint y: 42, endPoint x: 467, endPoint y: 41, distance: 5.4
click at [462, 42] on h3 "Quote details for CBAC - 1 VPK Round 1" at bounding box center [390, 39] width 222 height 12
click at [576, 75] on div at bounding box center [399, 194] width 798 height 388
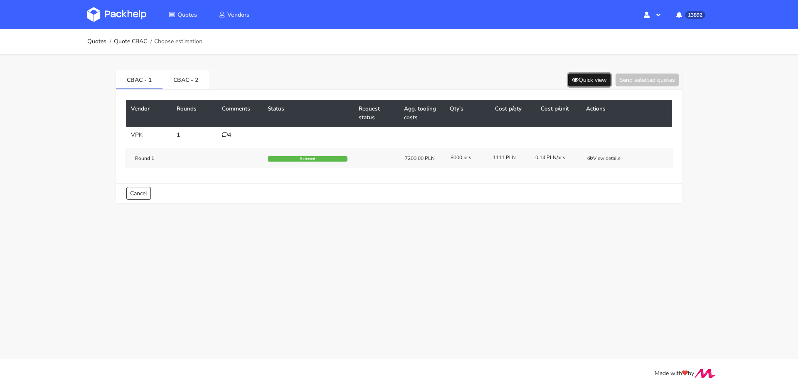
click at [588, 80] on button "Quick view" at bounding box center [589, 80] width 42 height 13
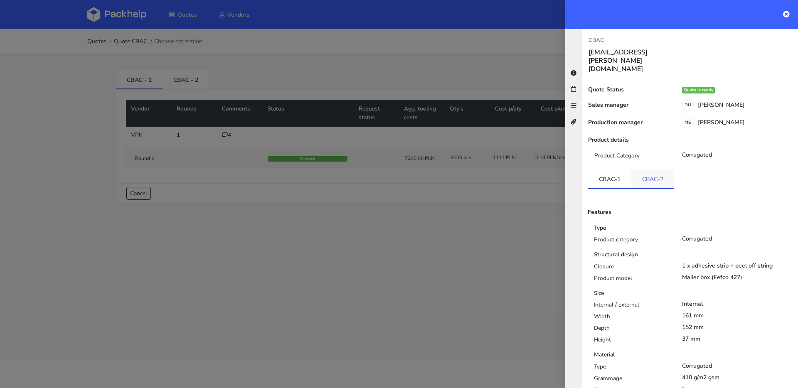
click at [649, 171] on link "CBAC-2" at bounding box center [653, 179] width 43 height 18
click at [604, 170] on link "CBAC-1" at bounding box center [609, 179] width 43 height 18
click at [376, 127] on div at bounding box center [399, 194] width 798 height 388
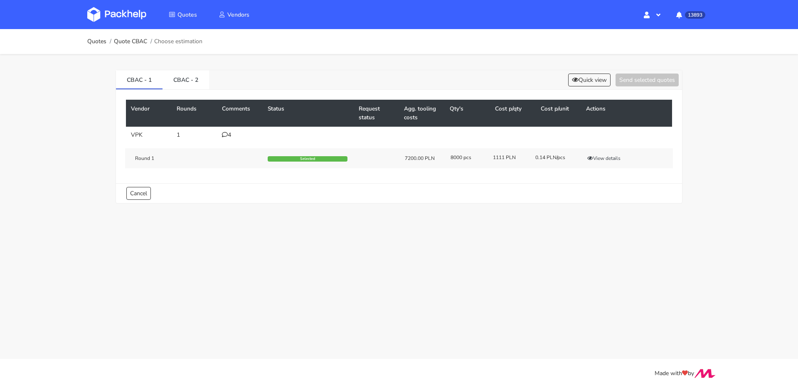
click at [230, 135] on div "4" at bounding box center [240, 135] width 36 height 7
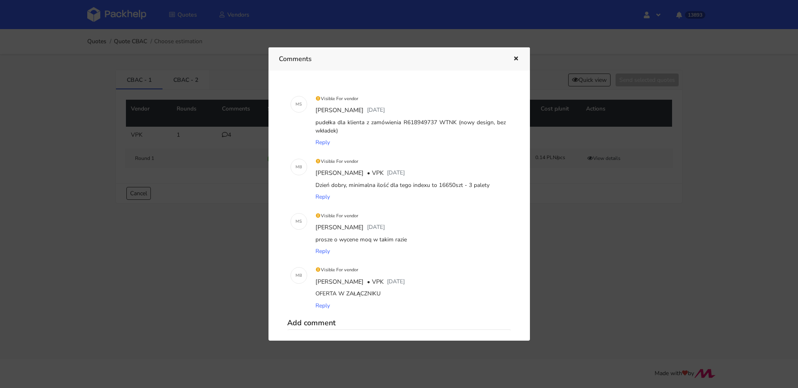
click at [519, 59] on icon "button" at bounding box center [516, 59] width 7 height 6
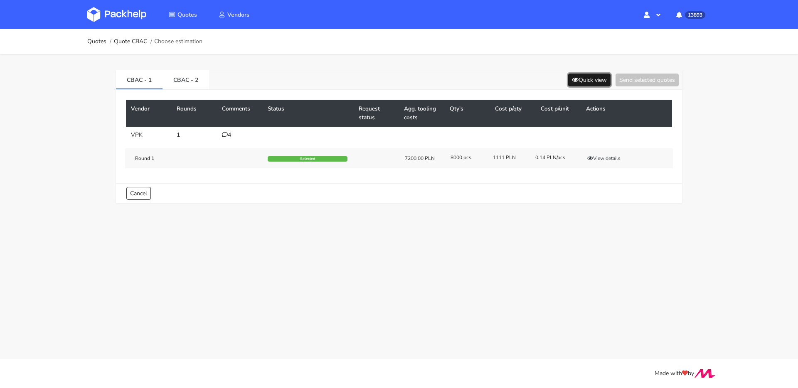
click at [573, 77] on icon at bounding box center [575, 80] width 7 height 6
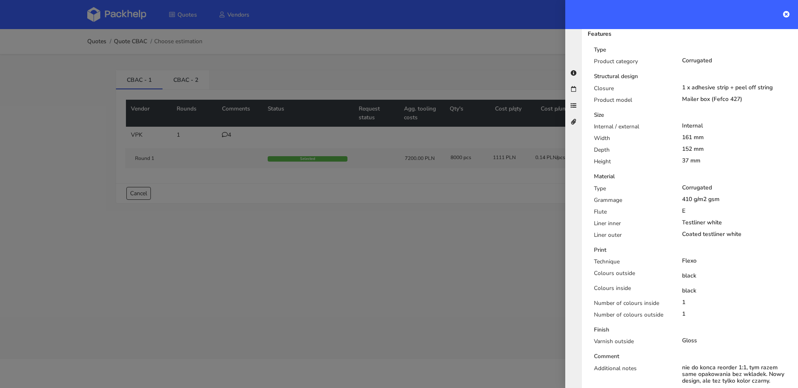
scroll to position [363, 0]
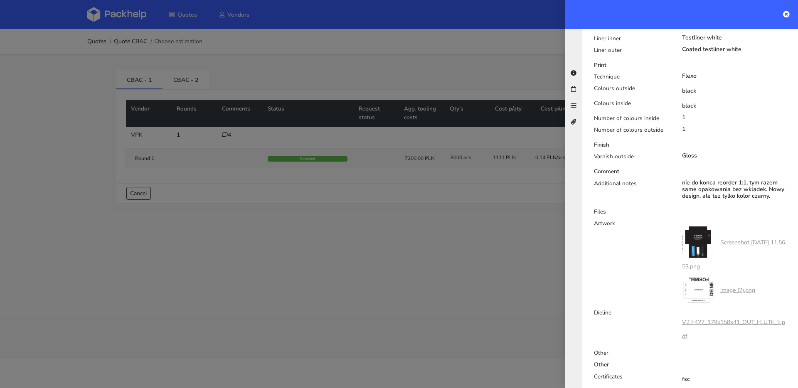
click at [720, 319] on link "V2 F427_179x158x41_OUT_FLUTE_E.pdf" at bounding box center [733, 330] width 103 height 22
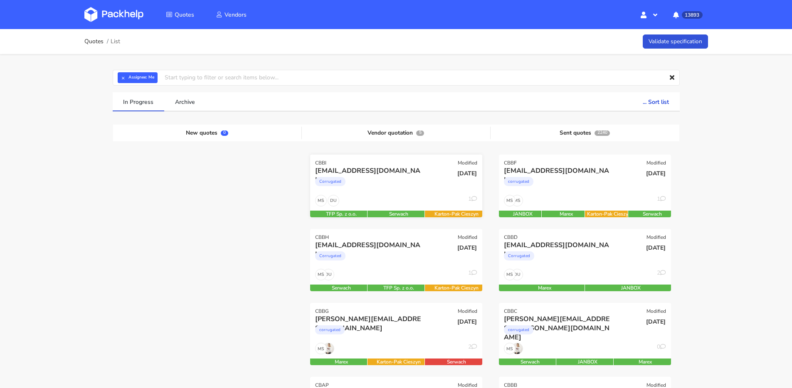
click at [402, 202] on div "DU MS 1" at bounding box center [396, 203] width 172 height 16
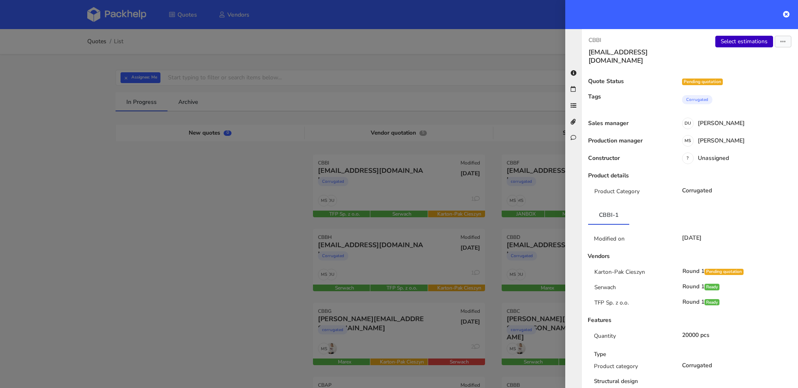
click at [722, 41] on link "Select estimations" at bounding box center [745, 42] width 58 height 12
click at [381, 272] on div at bounding box center [399, 194] width 798 height 388
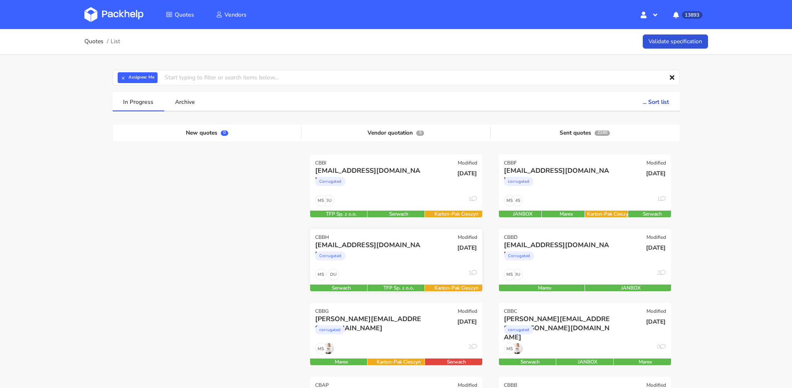
click at [401, 258] on div "Corrugated" at bounding box center [370, 258] width 110 height 17
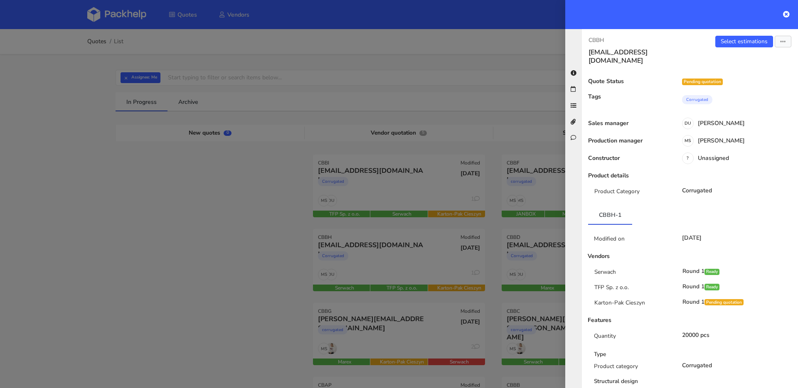
click at [716, 51] on div "Select estimations Send to estimate View quote Edit quote Missing data Reject q…" at bounding box center [744, 50] width 108 height 29
click at [727, 40] on link "Select estimations" at bounding box center [745, 42] width 58 height 12
click at [183, 126] on div at bounding box center [399, 194] width 798 height 388
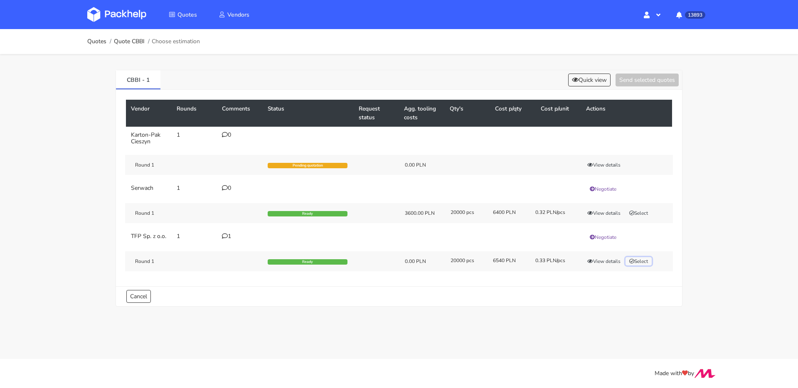
click at [639, 266] on button "Select" at bounding box center [639, 261] width 26 height 8
click at [636, 80] on button "Send selected quotes ( 1 )" at bounding box center [641, 80] width 75 height 13
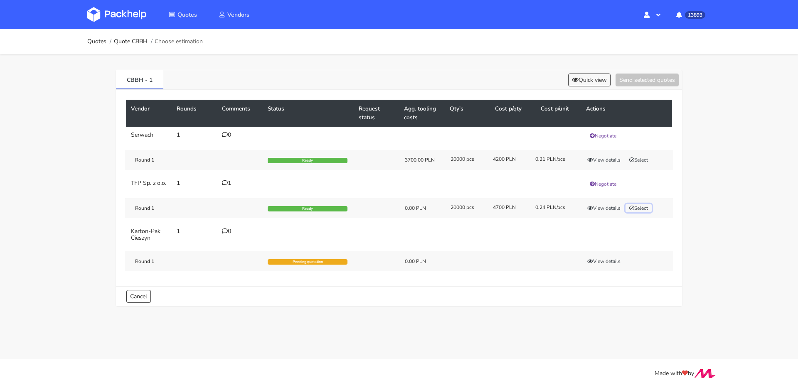
click at [637, 209] on button "Select" at bounding box center [639, 208] width 26 height 8
click at [641, 83] on button "Send selected quotes ( 1 )" at bounding box center [641, 80] width 75 height 13
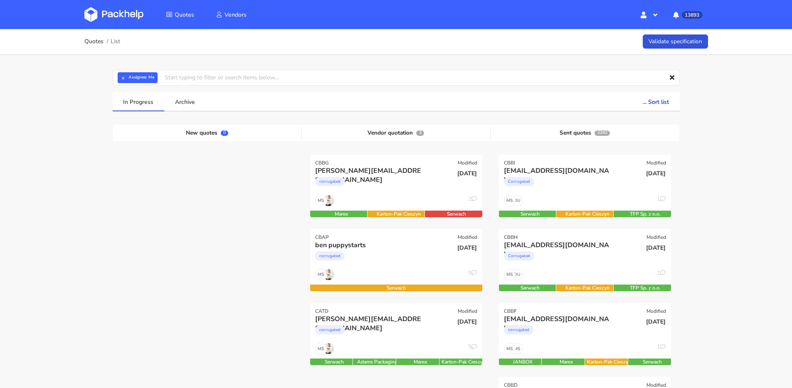
scroll to position [77, 0]
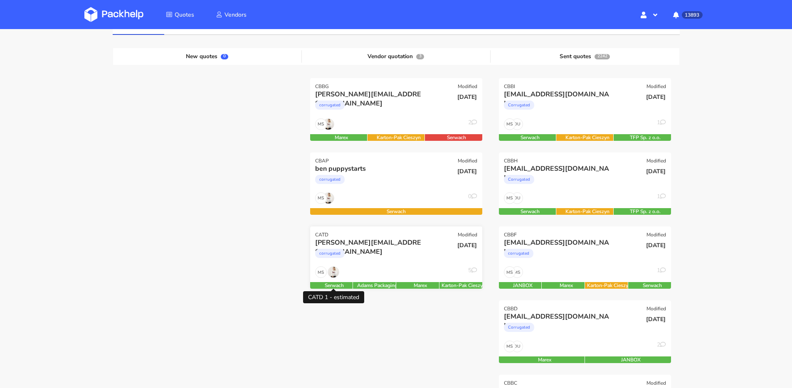
click at [403, 274] on div "MS 5" at bounding box center [396, 275] width 172 height 16
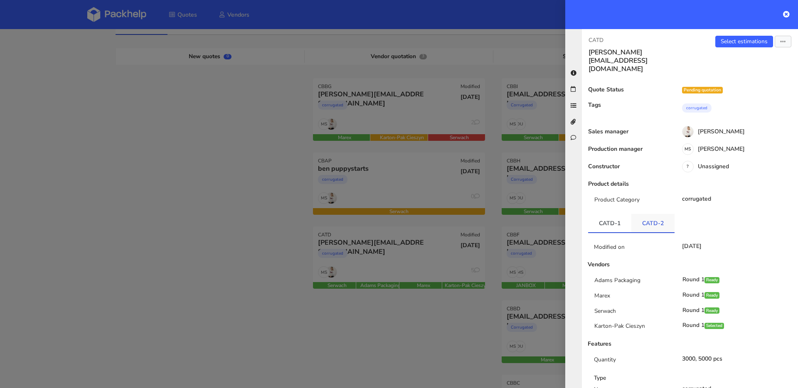
click at [642, 214] on link "CATD-2" at bounding box center [653, 223] width 43 height 18
click at [359, 309] on div at bounding box center [399, 194] width 798 height 388
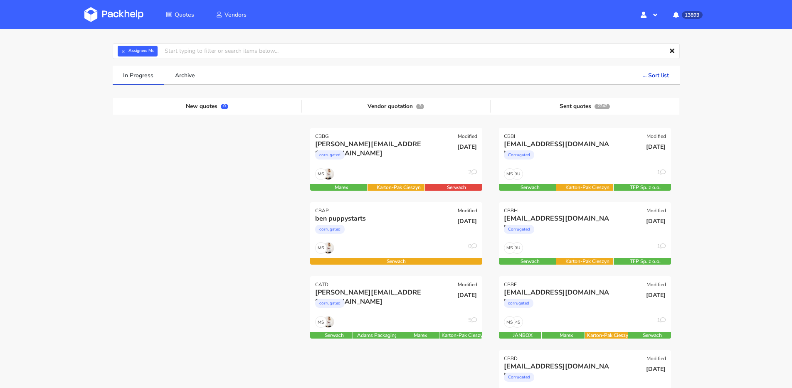
scroll to position [0, 0]
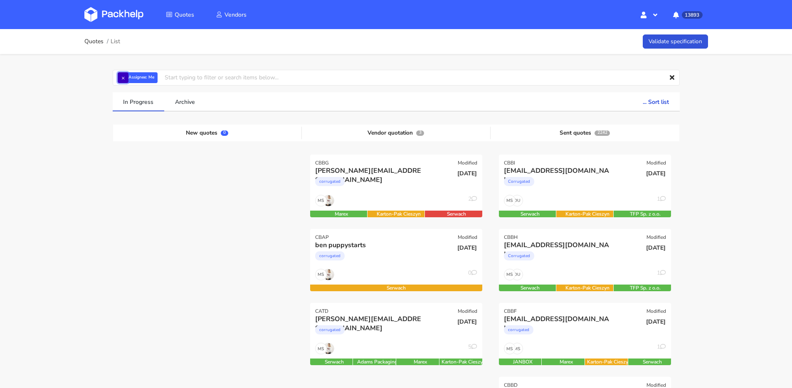
click at [124, 77] on button "×" at bounding box center [123, 77] width 11 height 11
click at [124, 77] on input "text" at bounding box center [396, 78] width 567 height 16
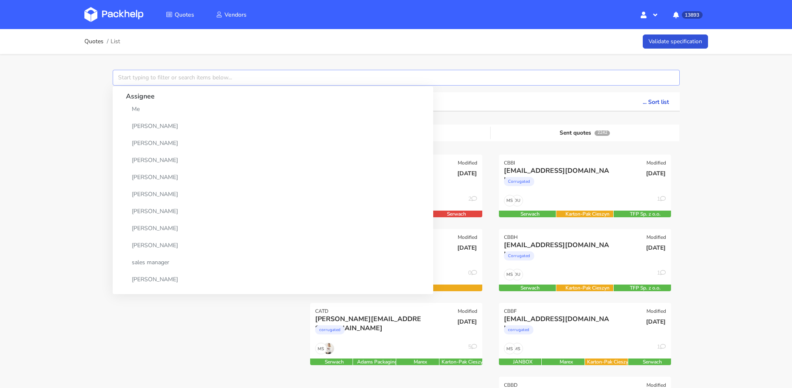
click at [124, 77] on input "text" at bounding box center [396, 78] width 567 height 16
type input "cbac"
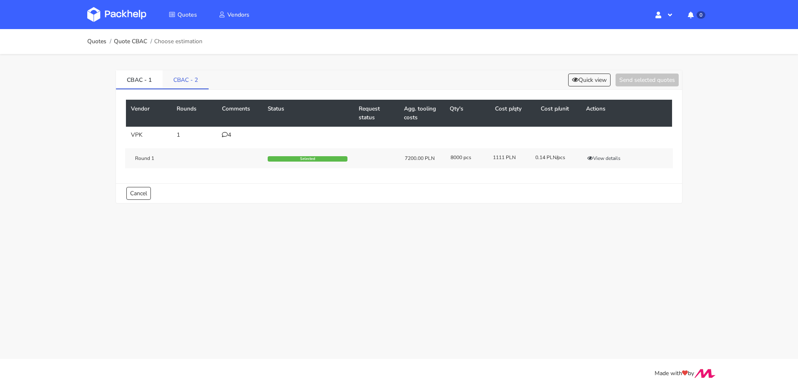
click at [199, 87] on link "CBAC - 2" at bounding box center [186, 79] width 46 height 18
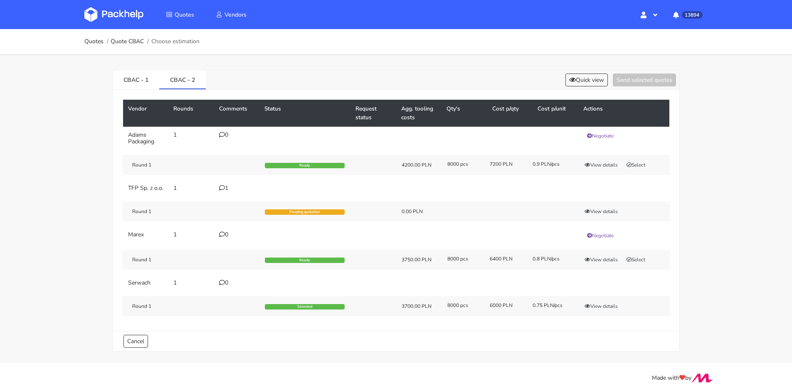
click at [227, 188] on div "1" at bounding box center [237, 188] width 36 height 7
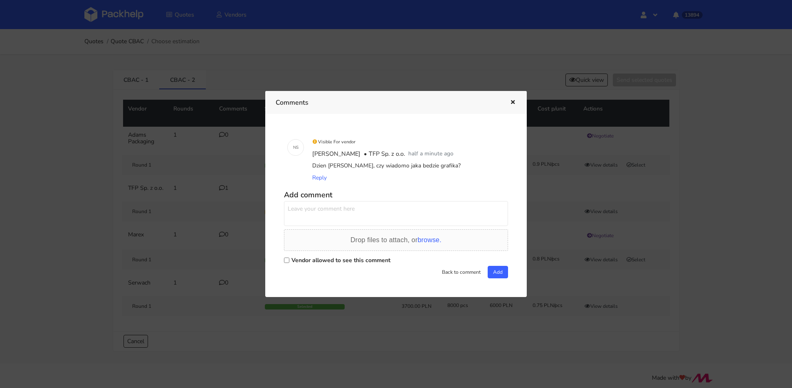
click at [506, 103] on div at bounding box center [506, 102] width 19 height 11
click at [510, 101] on icon "button" at bounding box center [512, 103] width 7 height 6
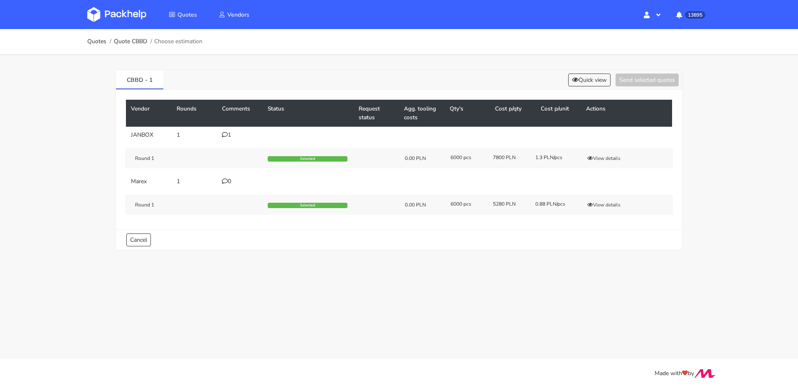
click at [224, 138] on div "1" at bounding box center [240, 135] width 36 height 7
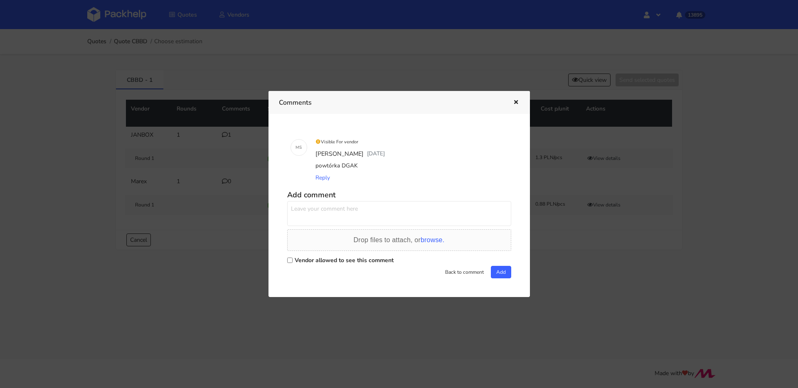
click at [514, 101] on icon "button" at bounding box center [516, 103] width 7 height 6
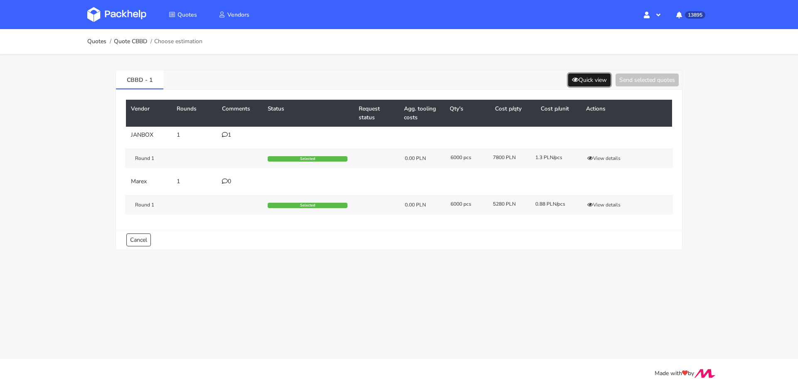
click at [598, 81] on button "Quick view" at bounding box center [589, 80] width 42 height 13
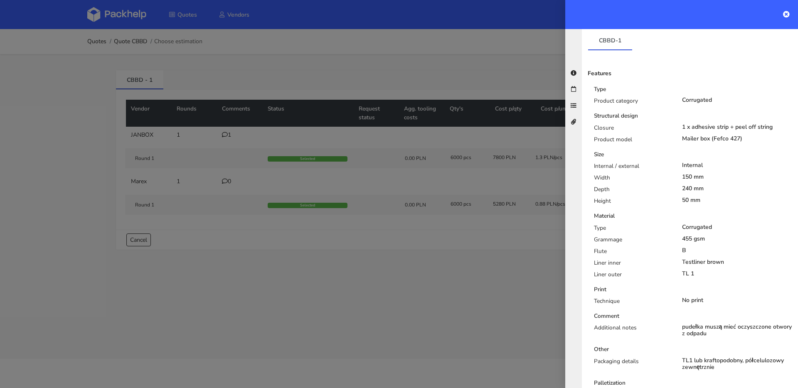
scroll to position [222, 0]
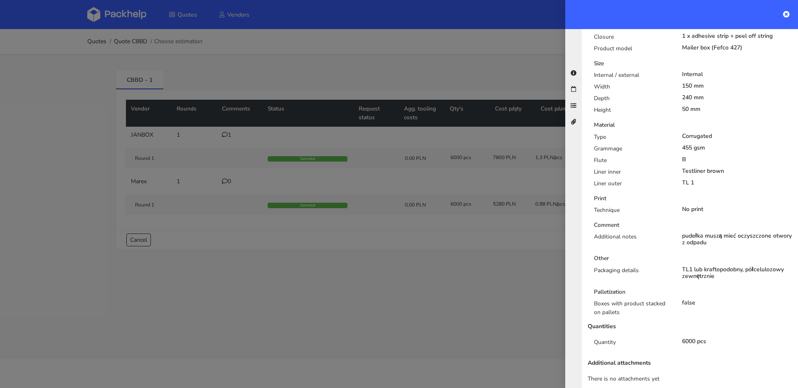
click at [440, 142] on div at bounding box center [399, 194] width 798 height 388
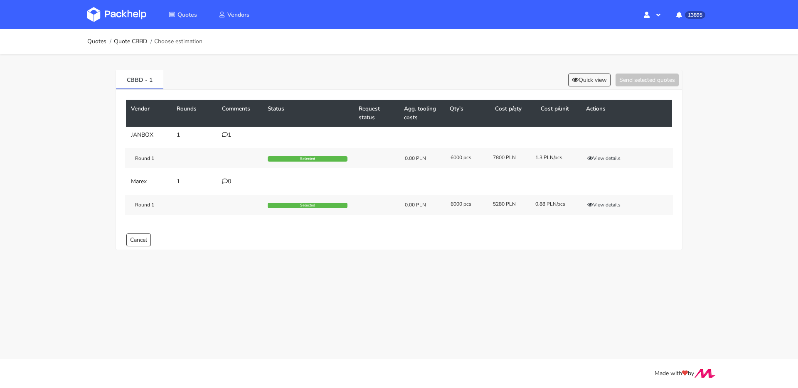
click at [217, 131] on tr "JANBOX 1 1 Round 1 Selected 0.00 PLN 6000 pcs 7800 PLN 1.3 PLN/pcs View details" at bounding box center [399, 150] width 546 height 47
click at [223, 135] on icon at bounding box center [225, 135] width 6 height 6
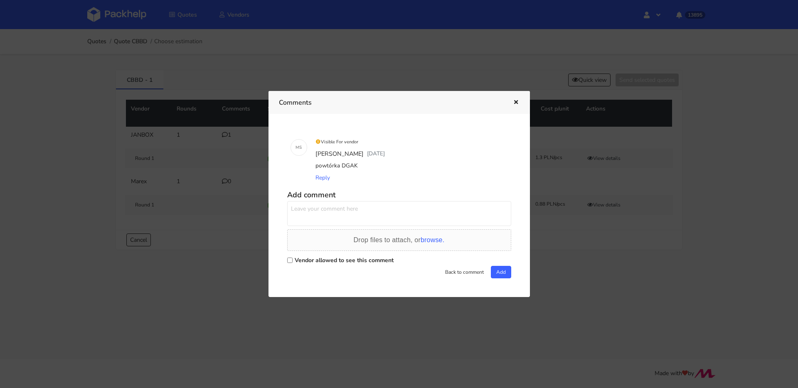
drag, startPoint x: 351, startPoint y: 168, endPoint x: 315, endPoint y: 168, distance: 35.8
click at [315, 168] on div "powtórka DGAK" at bounding box center [411, 166] width 194 height 12
copy div "powtórka DGAK"
click at [174, 91] on div at bounding box center [399, 194] width 798 height 388
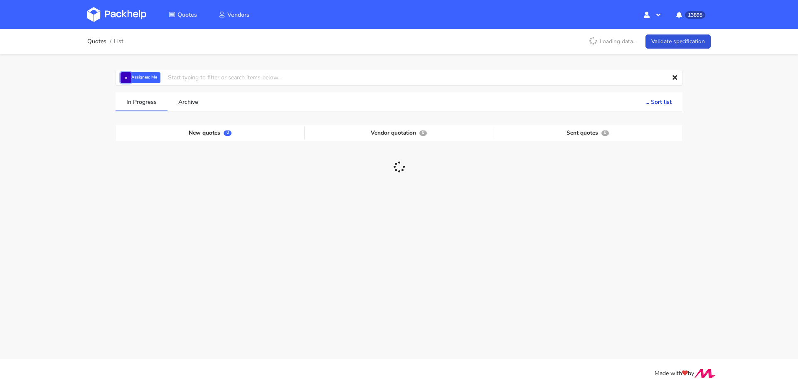
click at [130, 77] on button "×" at bounding box center [126, 77] width 11 height 11
click at [130, 77] on input "text" at bounding box center [399, 78] width 567 height 16
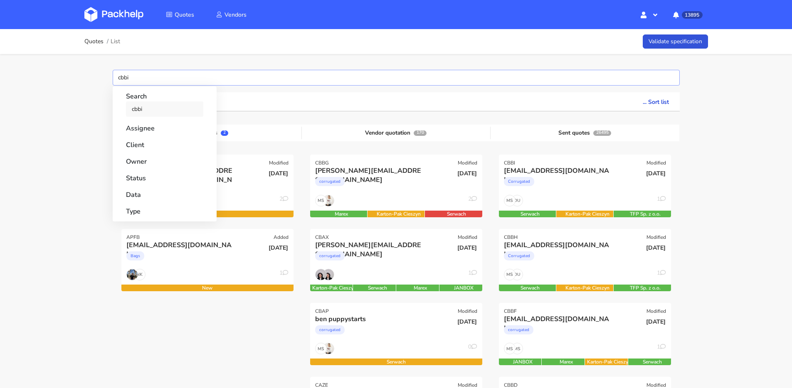
type input "cbbi"
click at [151, 106] on link "cbbi" at bounding box center [164, 108] width 77 height 15
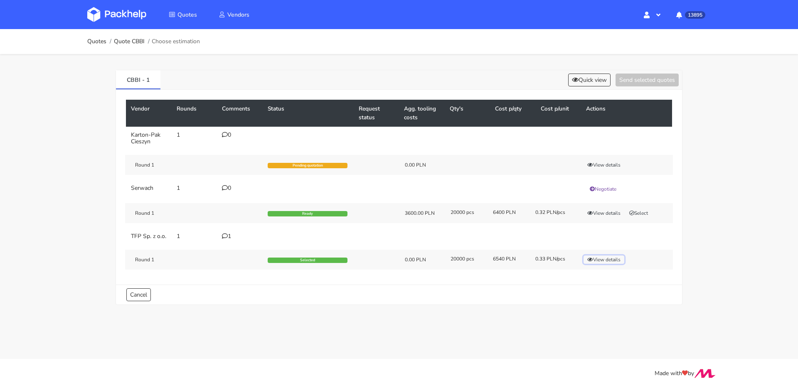
click at [604, 264] on button "View details" at bounding box center [604, 260] width 41 height 8
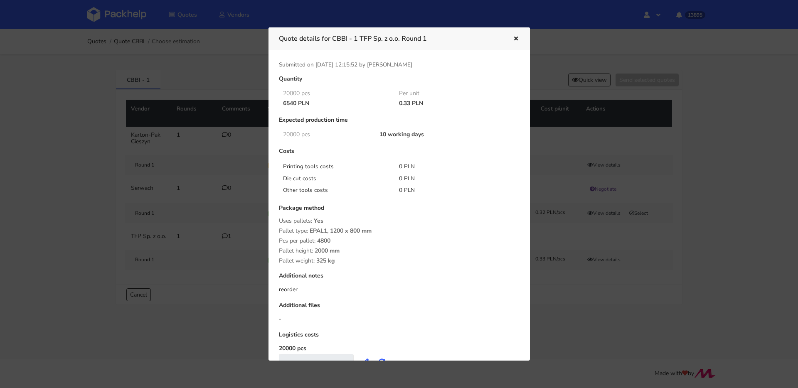
click at [605, 267] on div at bounding box center [399, 194] width 798 height 388
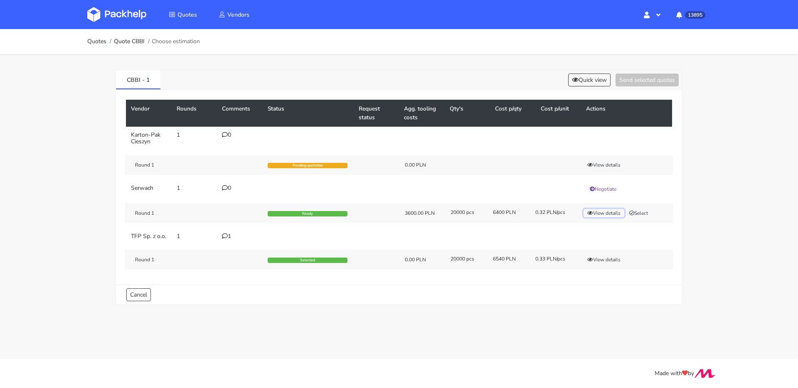
click at [606, 211] on button "View details" at bounding box center [604, 213] width 41 height 8
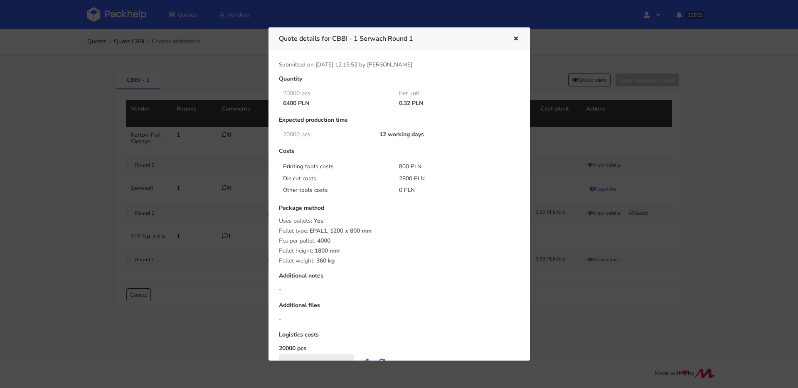
click at [606, 211] on div at bounding box center [399, 194] width 798 height 388
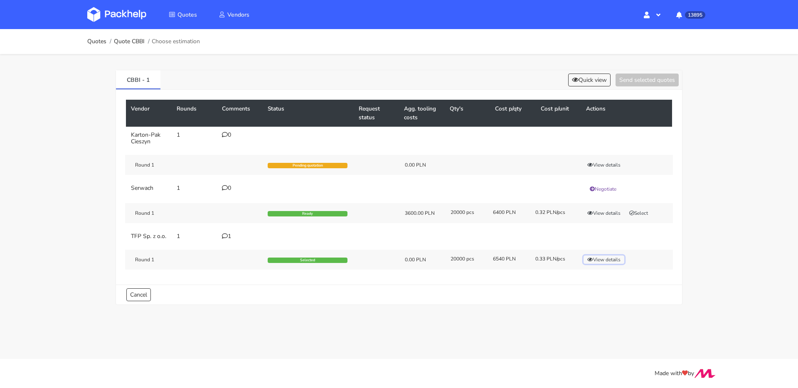
click at [611, 264] on button "View details" at bounding box center [604, 260] width 41 height 8
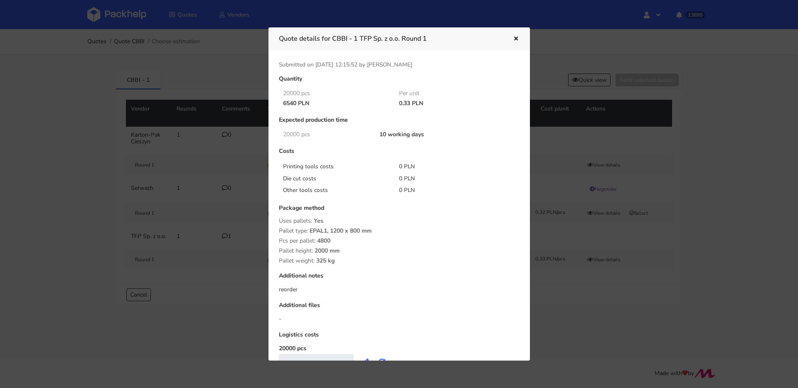
click at [611, 265] on div at bounding box center [399, 194] width 798 height 388
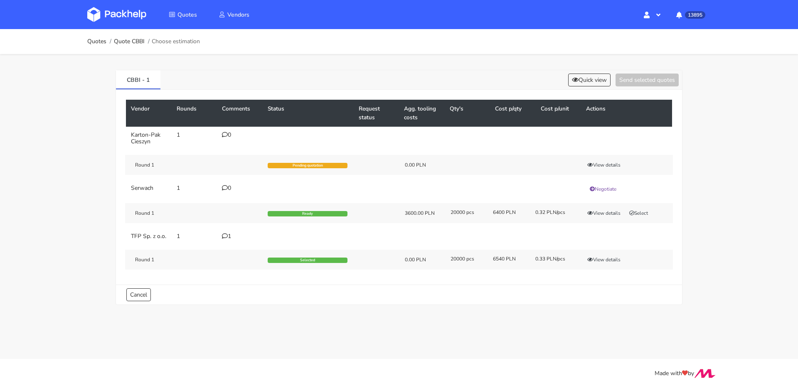
click at [227, 235] on div "1" at bounding box center [240, 236] width 36 height 7
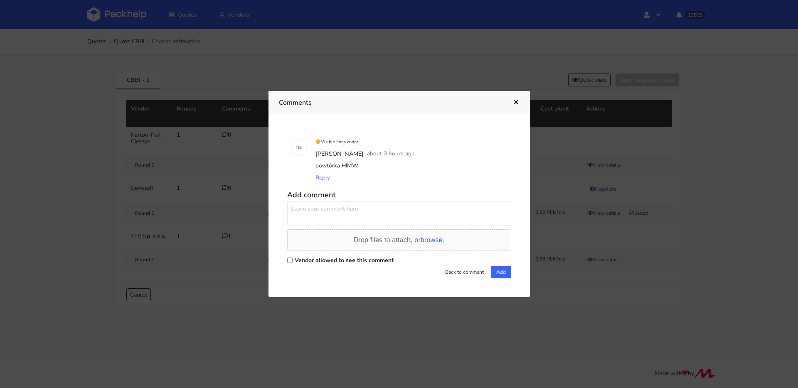
click at [357, 219] on textarea at bounding box center [399, 213] width 224 height 25
type textarea "uda się zmieścić całość na 4 paletach?"
click at [420, 208] on textarea "uda się zmieścić całość na 4 paletach?" at bounding box center [399, 213] width 224 height 25
click at [357, 260] on label "Vendor allowed to see this comment" at bounding box center [344, 261] width 99 height 8
click at [293, 260] on input "Vendor allowed to see this comment" at bounding box center [289, 260] width 5 height 5
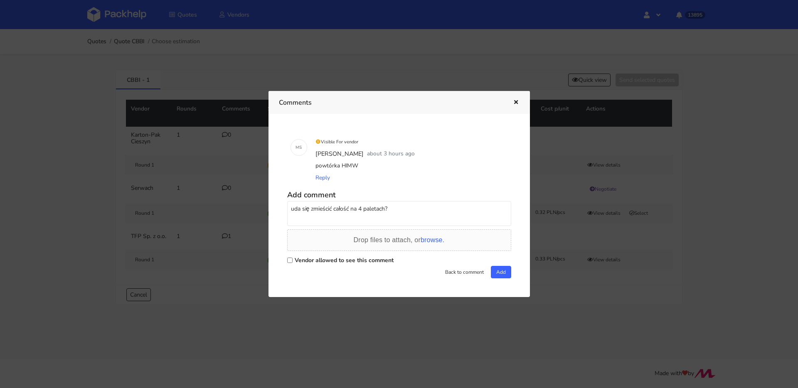
checkbox input "true"
click at [486, 270] on div "Back to comment Add" at bounding box center [399, 272] width 224 height 12
click at [493, 272] on button "Add" at bounding box center [501, 272] width 20 height 12
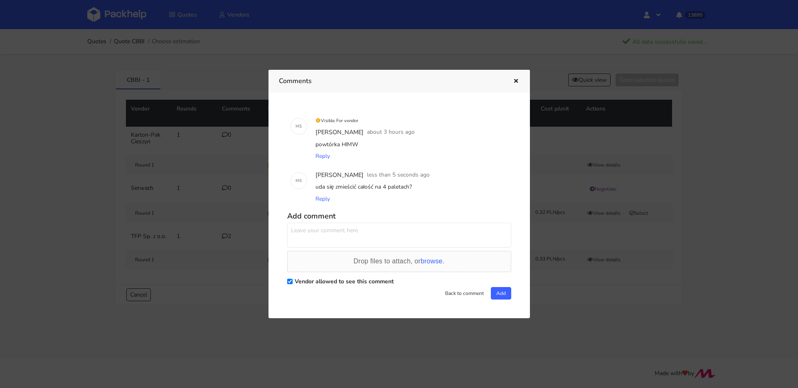
click at [513, 82] on icon "button" at bounding box center [516, 82] width 7 height 6
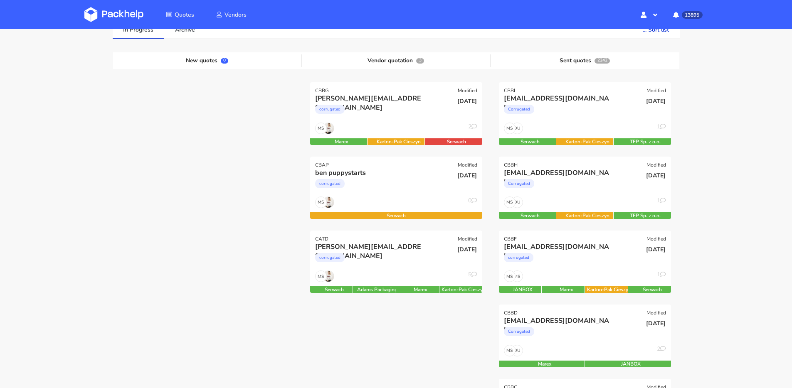
scroll to position [88, 0]
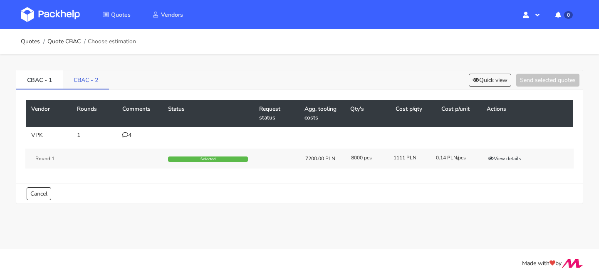
click at [81, 82] on link "CBAC - 2" at bounding box center [86, 79] width 46 height 18
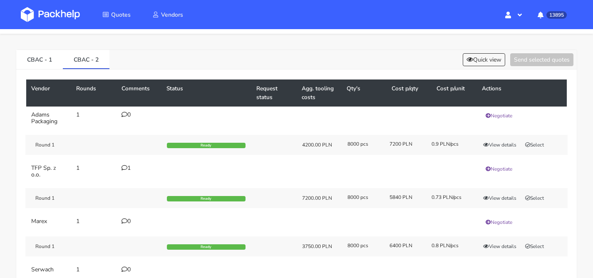
scroll to position [103, 0]
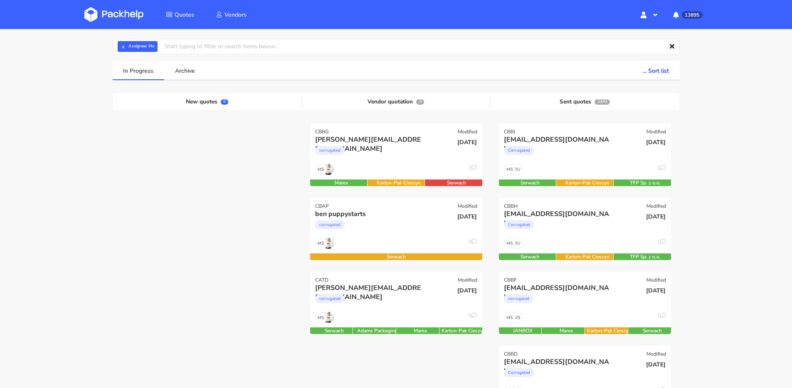
scroll to position [39, 0]
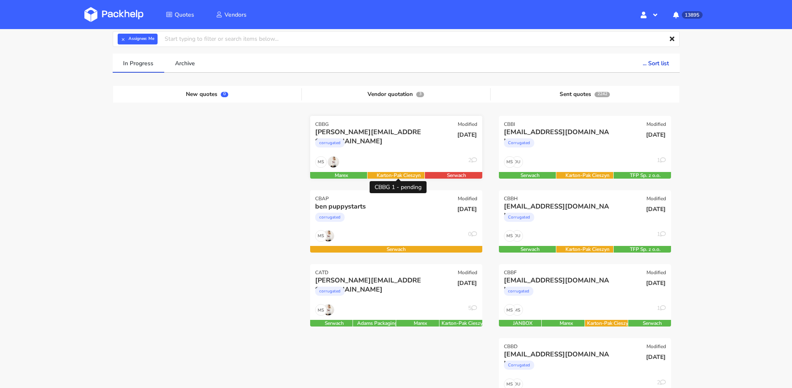
click at [384, 178] on div "Karton-Pak Cieszyn" at bounding box center [399, 175] width 63 height 7
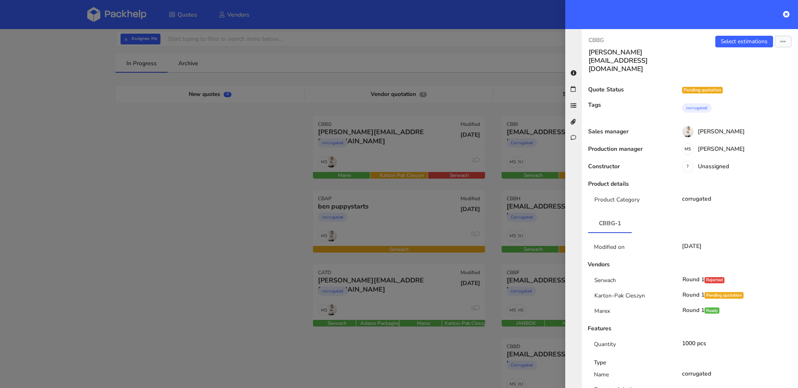
click at [320, 189] on div at bounding box center [399, 194] width 798 height 388
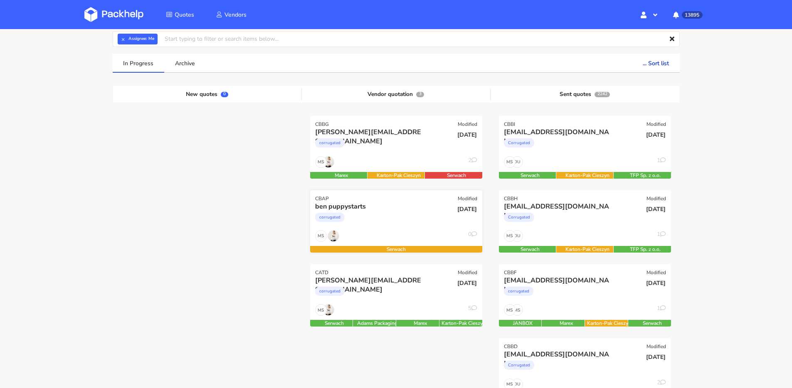
click at [398, 230] on div "ben puppystarts corrugated" at bounding box center [367, 216] width 116 height 28
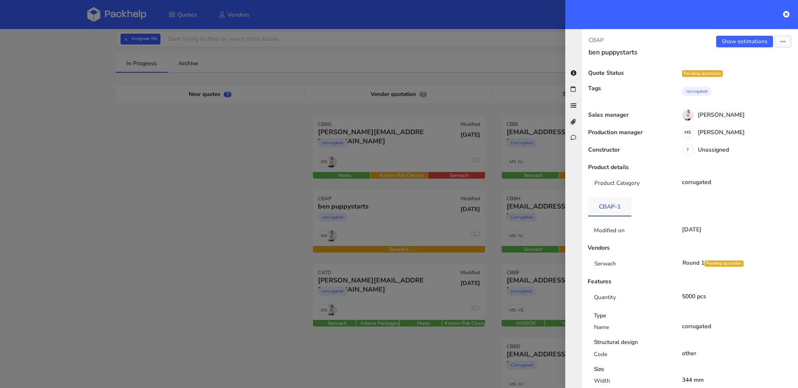
click at [623, 214] on link "CBAP-1" at bounding box center [609, 207] width 43 height 18
click at [391, 287] on div at bounding box center [399, 194] width 798 height 388
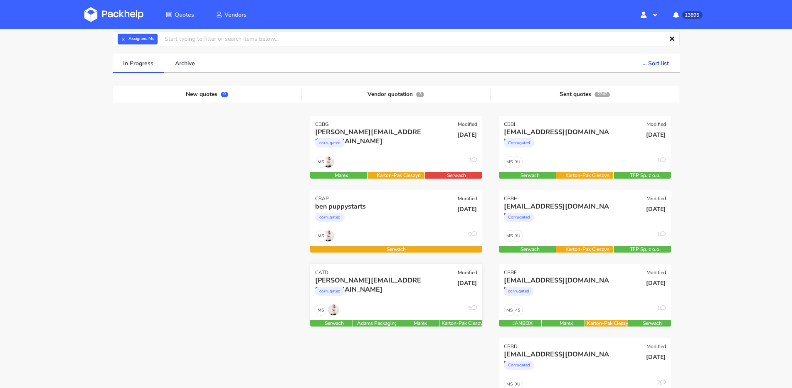
click at [398, 307] on div "MS 5" at bounding box center [396, 312] width 172 height 16
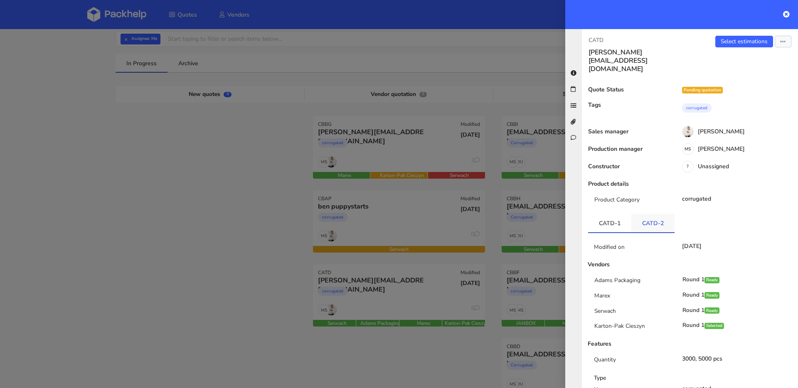
click at [652, 214] on link "CATD-2" at bounding box center [653, 223] width 43 height 18
click at [609, 214] on link "CATD-1" at bounding box center [609, 223] width 43 height 18
click at [657, 214] on link "CATD-2" at bounding box center [653, 223] width 43 height 18
click at [172, 226] on div at bounding box center [399, 194] width 798 height 388
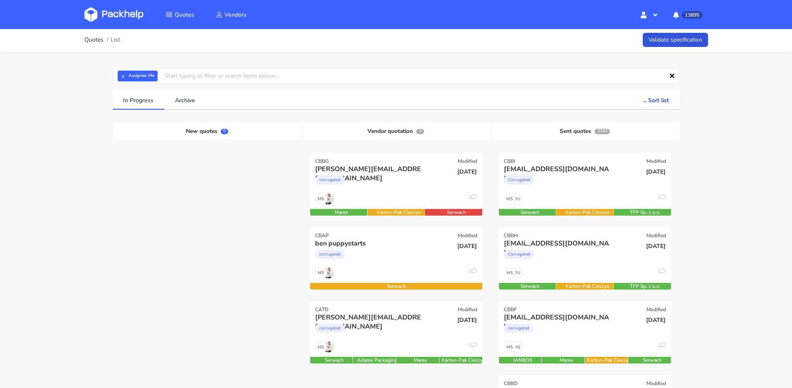
scroll to position [0, 0]
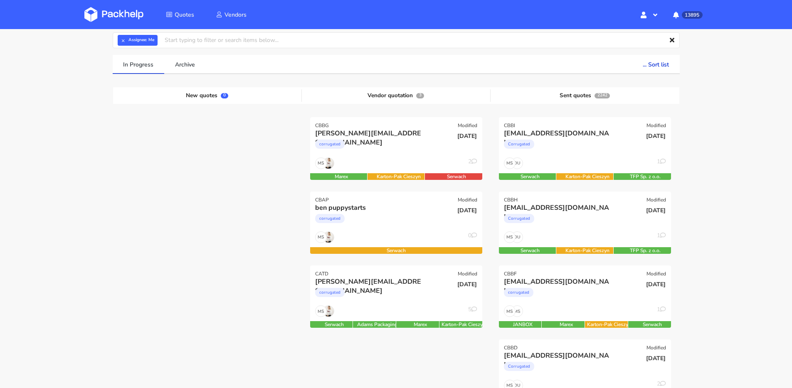
scroll to position [65, 0]
